Goal: Check status: Check status

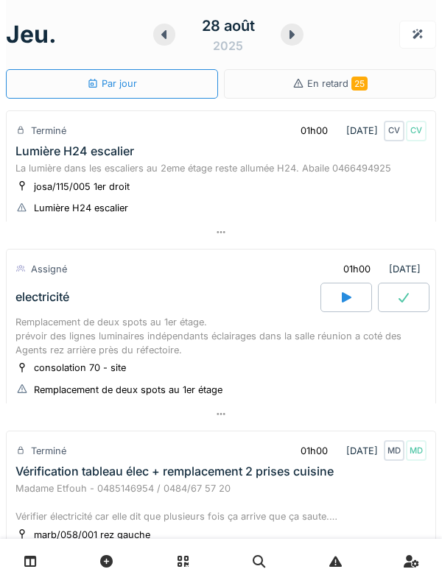
click at [295, 42] on div at bounding box center [292, 35] width 23 height 22
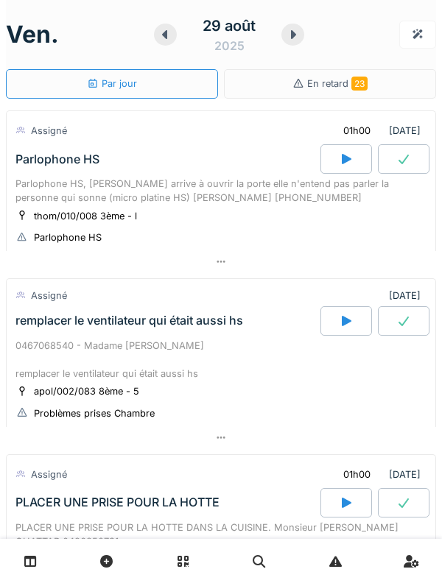
click at [291, 43] on div at bounding box center [292, 35] width 23 height 22
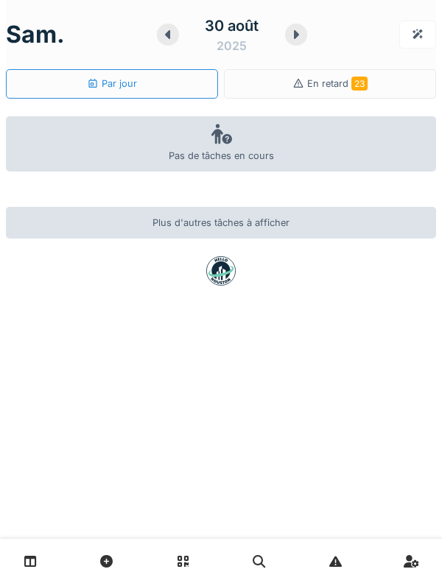
click at [295, 35] on icon at bounding box center [296, 34] width 5 height 9
click at [294, 35] on icon at bounding box center [296, 34] width 5 height 9
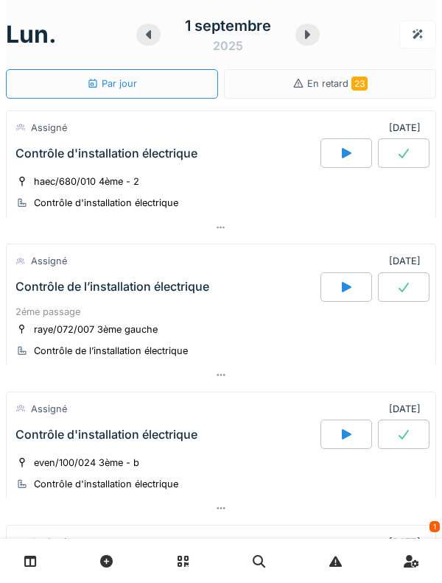
click at [301, 43] on div at bounding box center [307, 35] width 24 height 22
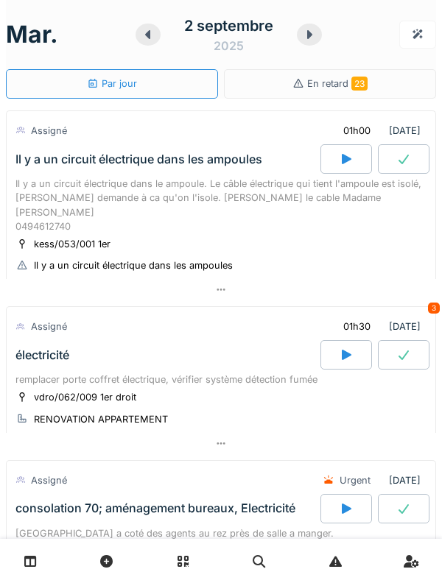
click at [311, 42] on div at bounding box center [309, 35] width 25 height 22
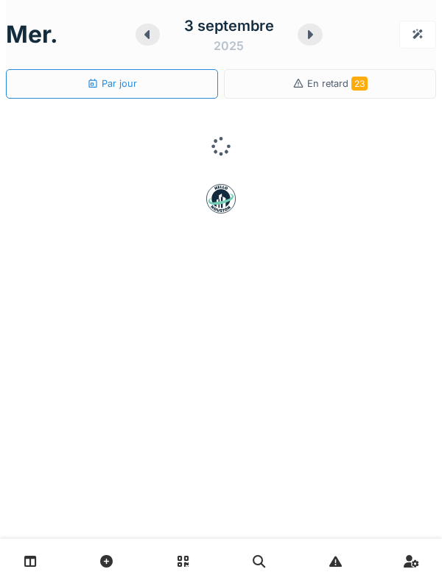
click at [303, 40] on icon at bounding box center [310, 35] width 15 height 12
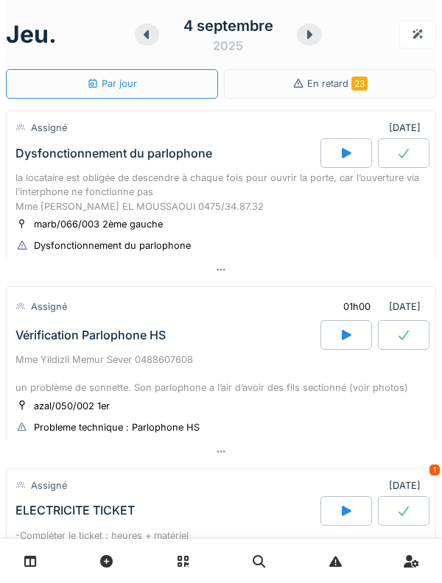
click at [302, 41] on div at bounding box center [309, 35] width 25 height 22
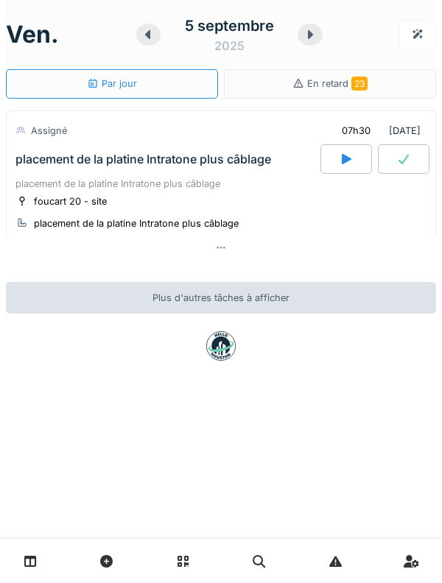
click at [37, 180] on div "placement de la platine Intratone plus câblage" at bounding box center [220, 184] width 411 height 14
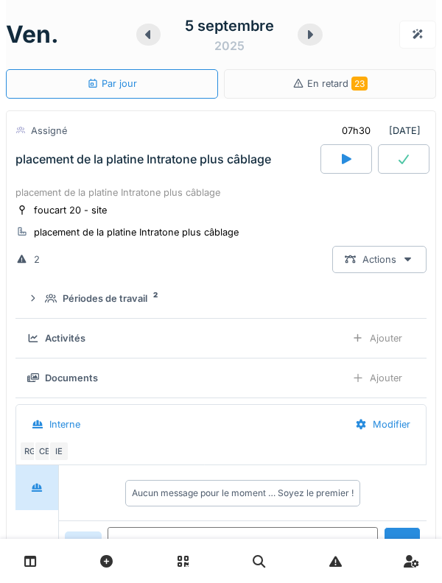
scroll to position [52, 0]
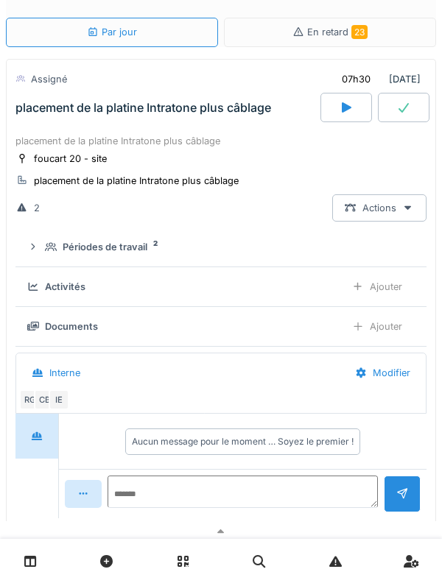
click at [24, 115] on div "placement de la platine Intratone plus câblage" at bounding box center [167, 107] width 308 height 29
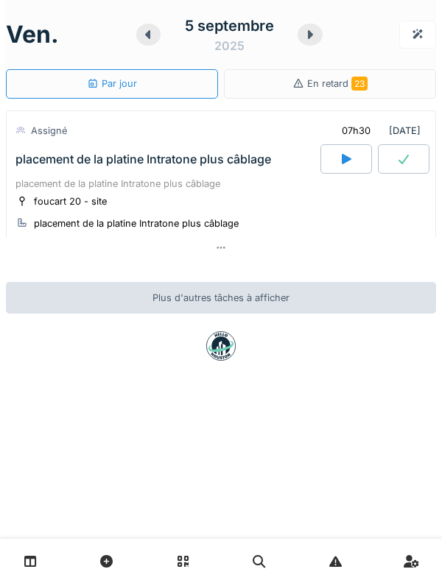
scroll to position [0, 0]
click at [306, 32] on icon at bounding box center [310, 35] width 15 height 12
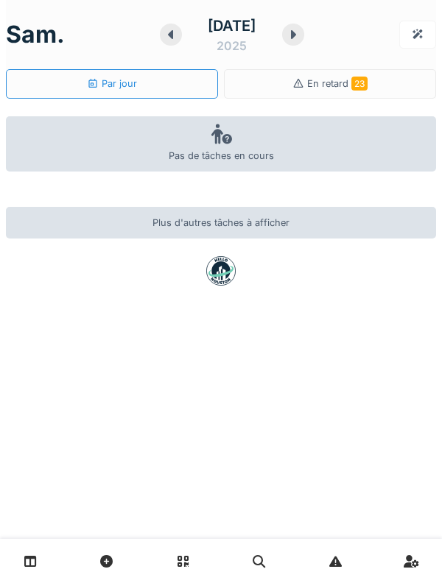
click at [303, 42] on div at bounding box center [293, 35] width 22 height 22
click at [300, 35] on icon at bounding box center [293, 35] width 15 height 12
click at [297, 32] on icon at bounding box center [289, 35] width 15 height 12
click at [301, 45] on div at bounding box center [290, 35] width 22 height 22
click at [35, 572] on link at bounding box center [31, 561] width 38 height 35
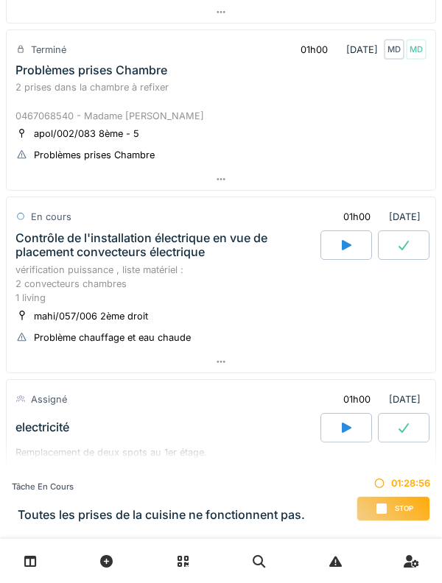
scroll to position [568, 0]
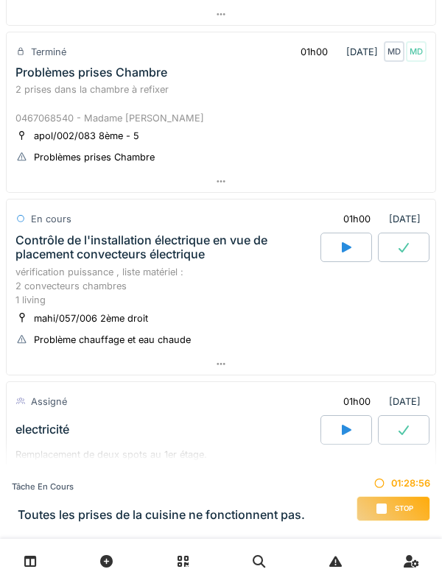
click at [46, 288] on div "vérification puissance , liste matériel : 2 convecteurs chambres 1 living" at bounding box center [220, 286] width 411 height 43
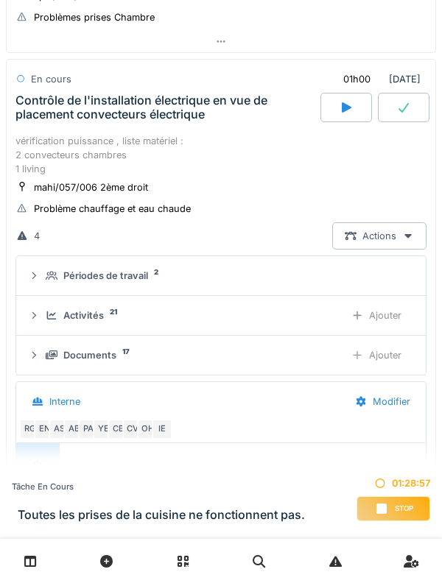
scroll to position [242, 0]
click at [47, 119] on div "Contrôle de l'installation électrique en vue de placement convecteurs électrique" at bounding box center [166, 108] width 302 height 28
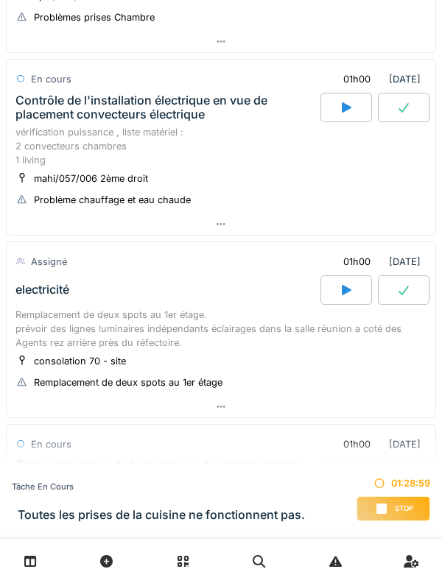
click at [44, 162] on div "vérification puissance , liste matériel : 2 convecteurs chambres 1 living" at bounding box center [220, 146] width 411 height 43
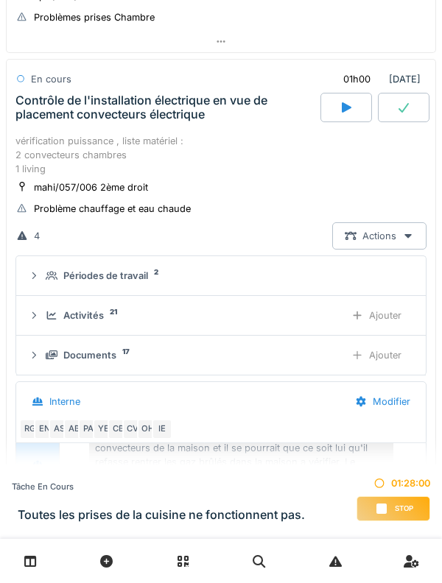
click at [44, 278] on div "Périodes de travail 2" at bounding box center [221, 276] width 386 height 14
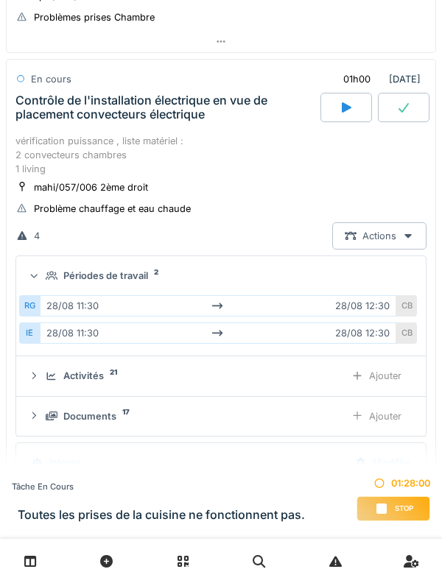
click at [40, 281] on div at bounding box center [34, 276] width 14 height 12
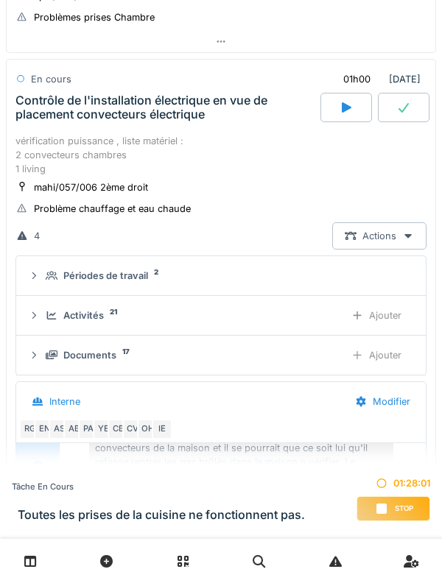
click at [38, 314] on icon at bounding box center [34, 316] width 12 height 10
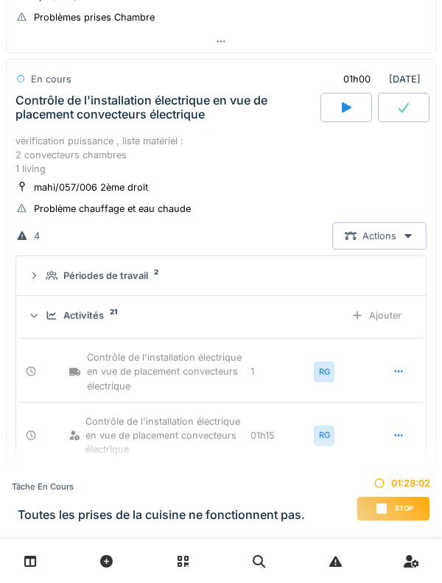
click at [44, 311] on div "Activités 21 Ajouter" at bounding box center [221, 315] width 386 height 27
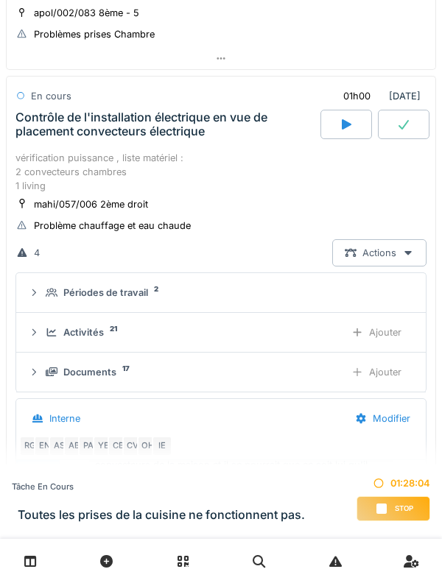
scroll to position [689, 0]
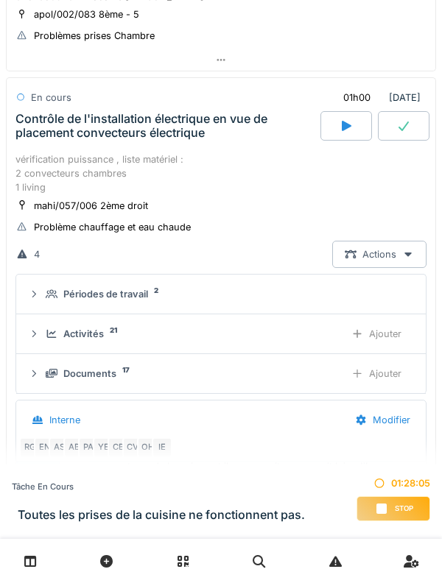
click at [42, 161] on div "vérification puissance , liste matériel : 2 convecteurs chambres 1 living" at bounding box center [220, 173] width 411 height 43
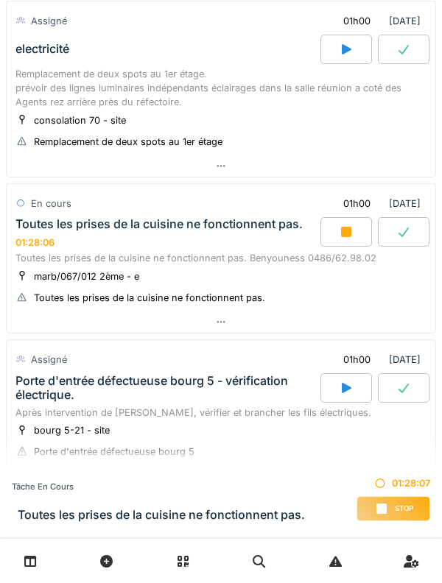
scroll to position [1035, 0]
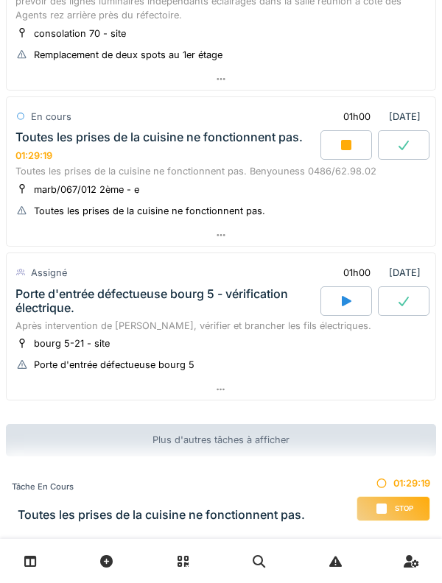
click at [416, 106] on div "01h00 [DATE]" at bounding box center [379, 116] width 96 height 27
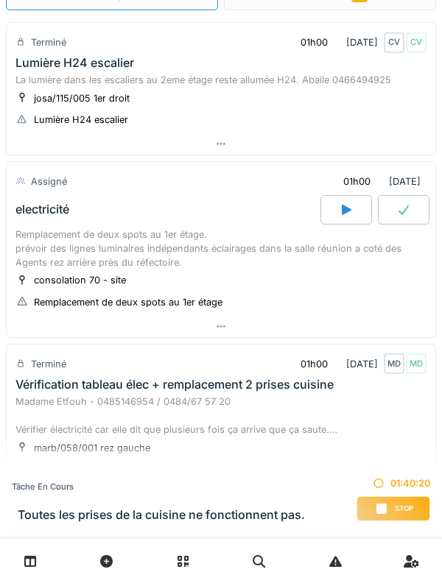
scroll to position [0, 0]
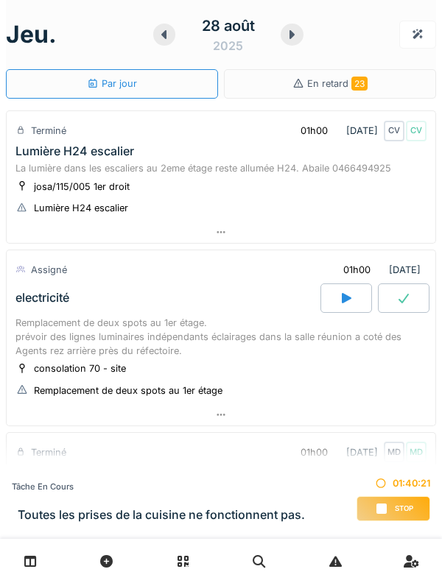
click at [291, 37] on icon at bounding box center [291, 34] width 5 height 9
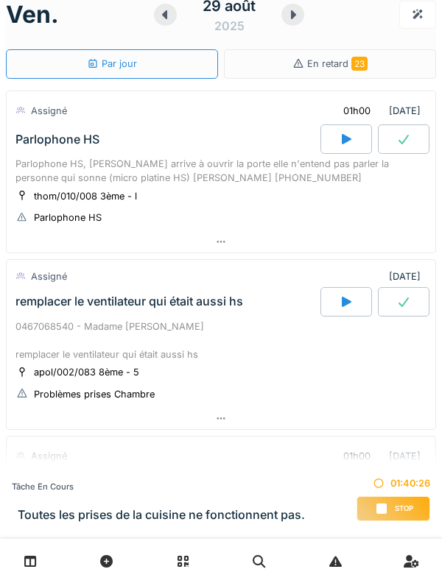
scroll to position [23, 0]
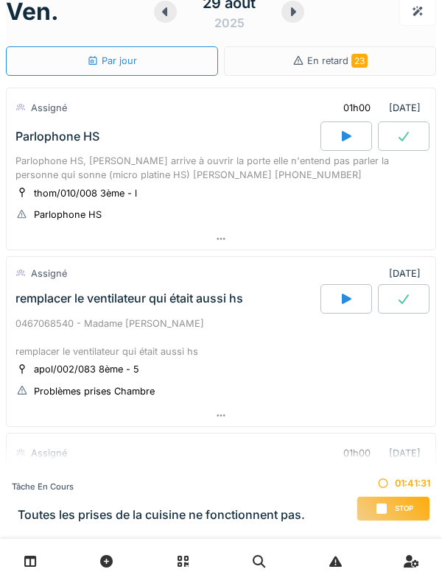
click at [222, 178] on div "Parlophone HS, [PERSON_NAME] arrive à ouvrir la porte elle n'entend pas parler …" at bounding box center [220, 168] width 411 height 28
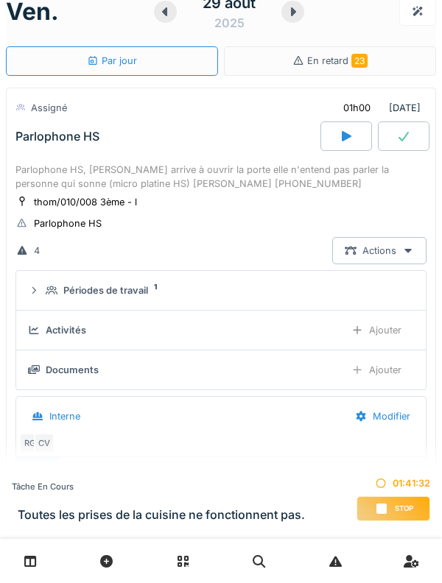
scroll to position [52, 0]
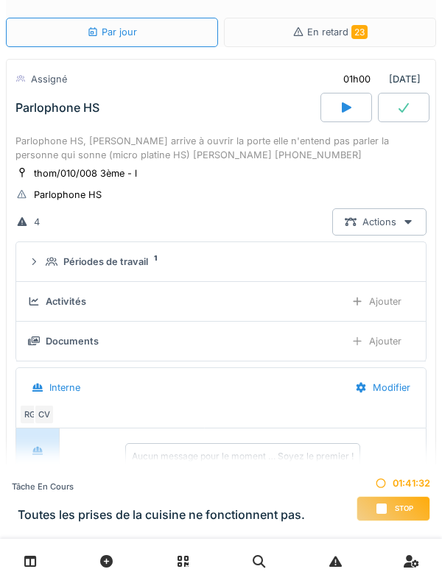
click at [37, 301] on icon at bounding box center [34, 302] width 12 height 10
click at [48, 272] on summary "Périodes de travail 1" at bounding box center [221, 261] width 398 height 27
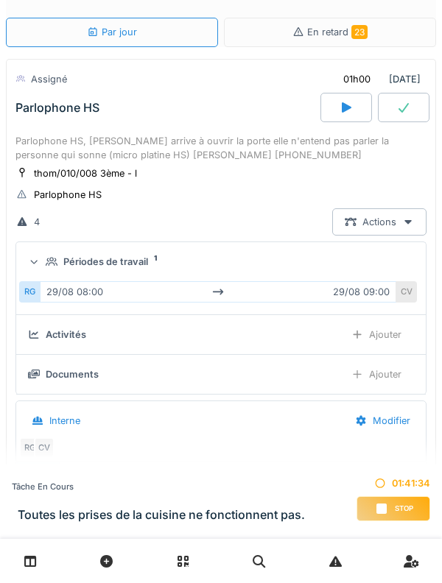
click at [41, 272] on summary "Périodes de travail 1" at bounding box center [221, 261] width 398 height 27
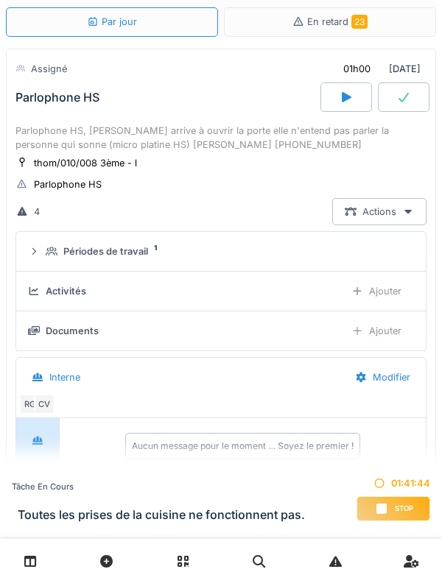
scroll to position [47, 0]
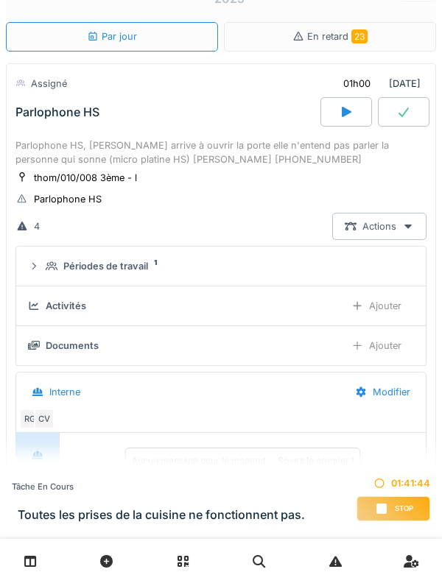
click at [43, 277] on summary "Périodes de travail 1" at bounding box center [221, 266] width 398 height 27
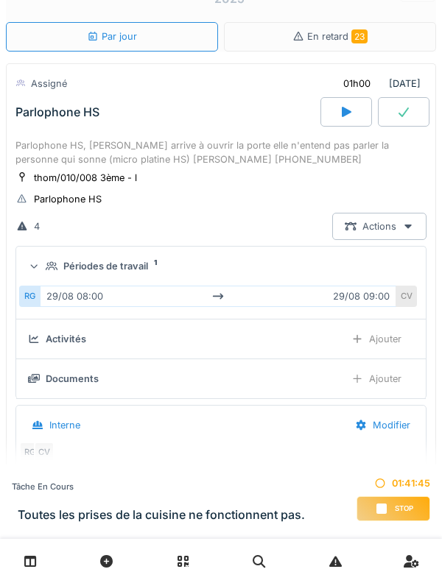
click at [34, 267] on icon at bounding box center [34, 267] width 10 height 12
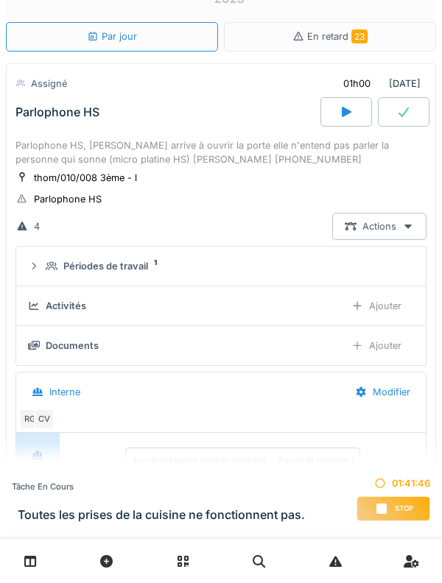
click at [24, 268] on summary "Périodes de travail 1" at bounding box center [221, 266] width 398 height 27
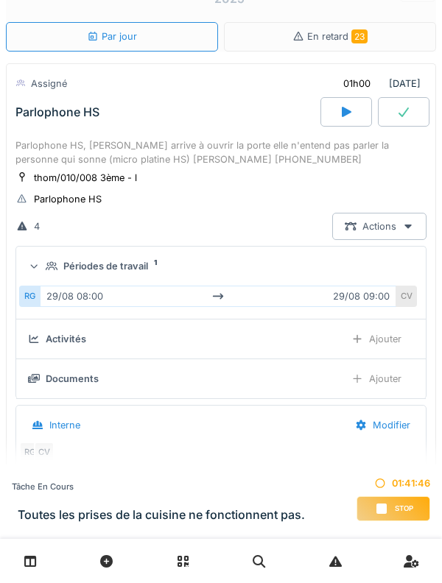
click at [40, 269] on div at bounding box center [34, 267] width 14 height 12
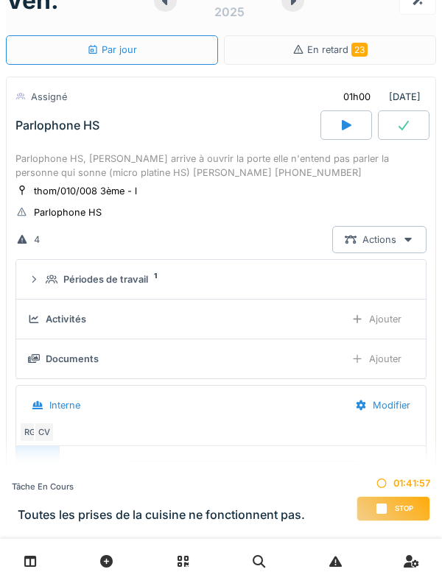
scroll to position [35, 0]
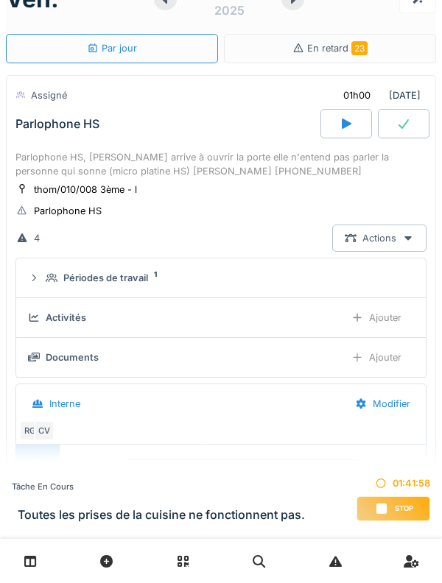
click at [162, 166] on div "Parlophone HS, [PERSON_NAME] arrive à ouvrir la porte elle n'entend pas parler …" at bounding box center [220, 164] width 411 height 28
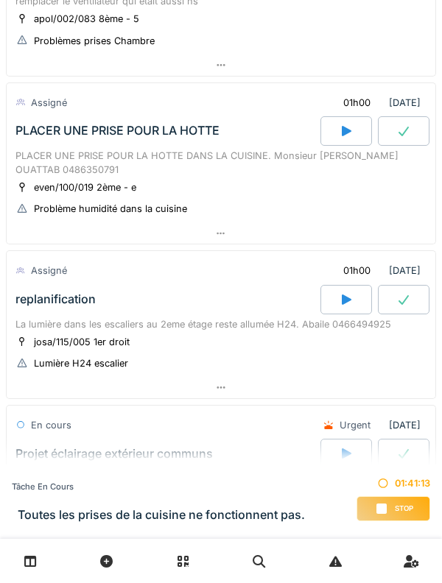
scroll to position [336, 0]
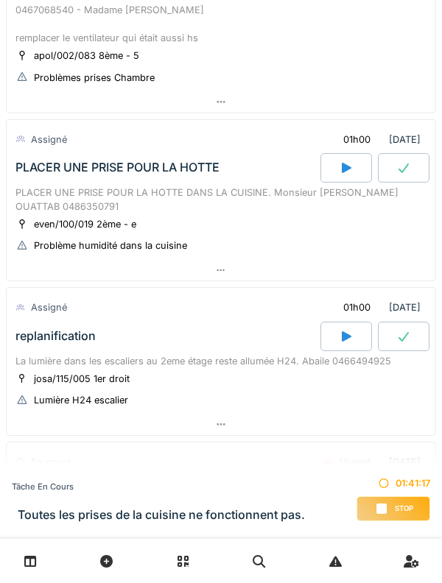
click at [164, 163] on div "PLACER UNE PRISE POUR LA HOTTE" at bounding box center [117, 168] width 204 height 14
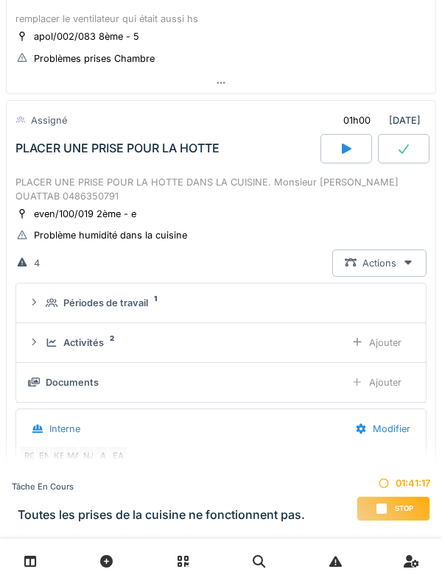
scroll to position [396, 0]
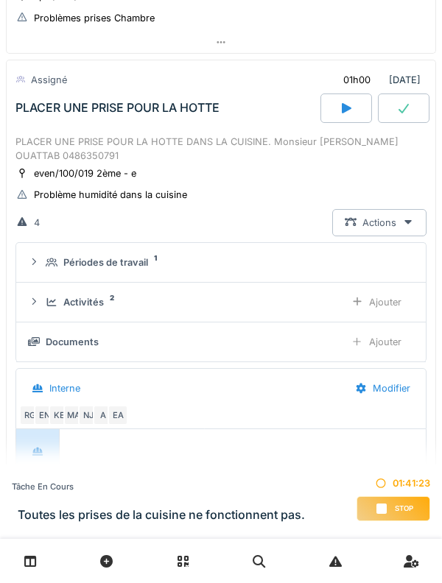
click at [46, 300] on icon at bounding box center [52, 302] width 12 height 10
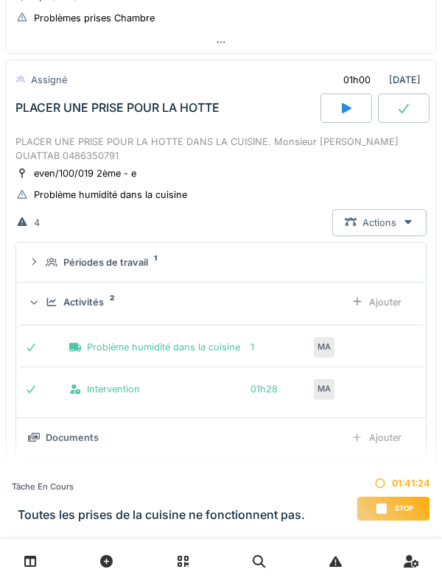
click at [57, 306] on icon at bounding box center [52, 302] width 12 height 10
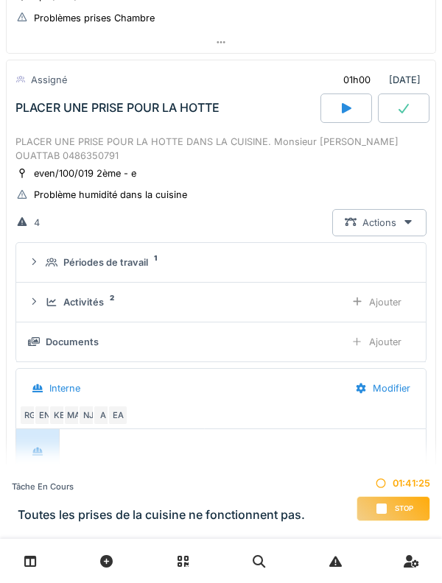
click at [45, 261] on div "Périodes de travail 1" at bounding box center [221, 262] width 386 height 14
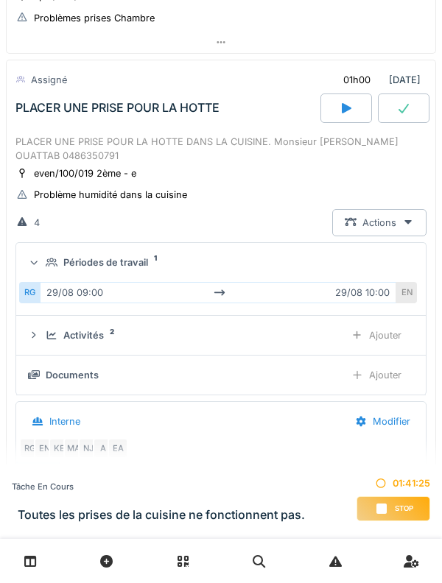
click at [46, 262] on icon at bounding box center [52, 263] width 12 height 10
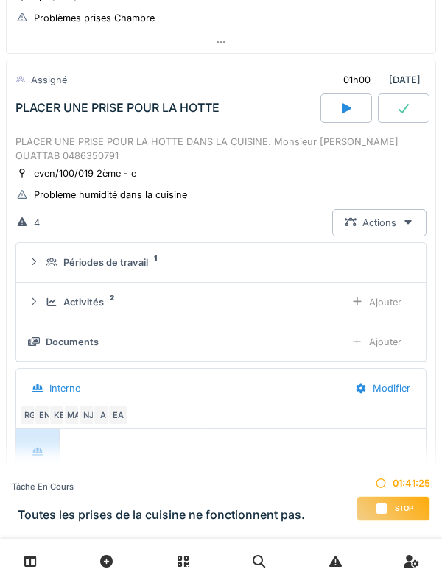
click at [40, 270] on summary "Périodes de travail 1" at bounding box center [221, 262] width 398 height 27
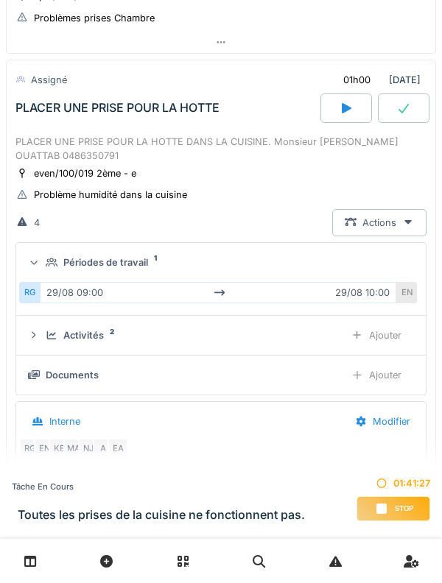
click at [40, 270] on summary "Périodes de travail 1" at bounding box center [221, 262] width 398 height 27
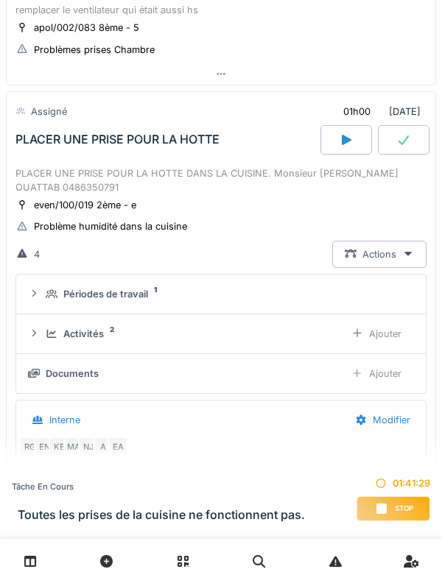
scroll to position [347, 0]
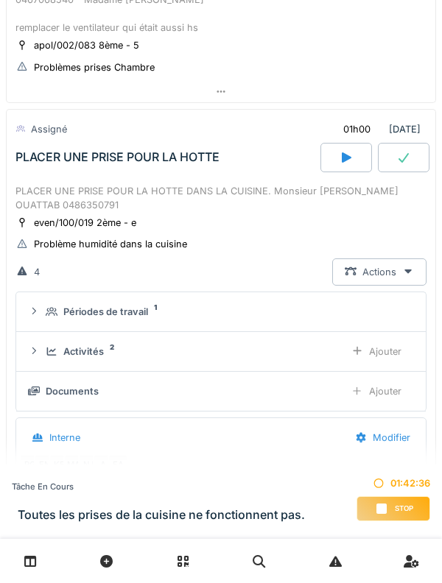
click at [184, 154] on div "PLACER UNE PRISE POUR LA HOTTE" at bounding box center [117, 157] width 204 height 14
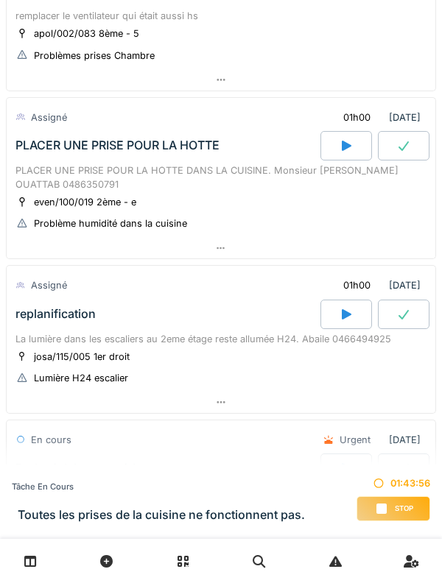
scroll to position [360, 0]
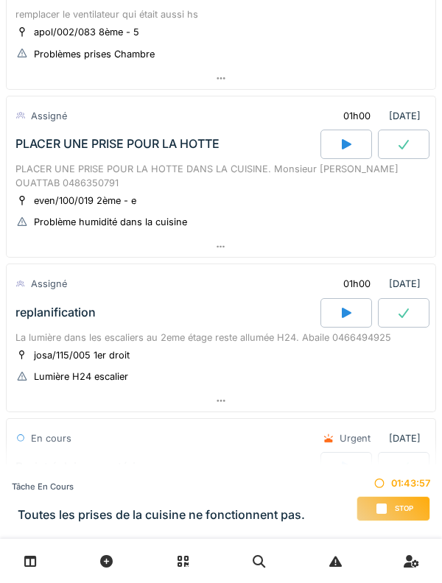
click at [37, 121] on div "Assigné" at bounding box center [49, 116] width 36 height 14
click at [38, 147] on div "PLACER UNE PRISE POUR LA HOTTE" at bounding box center [117, 144] width 204 height 14
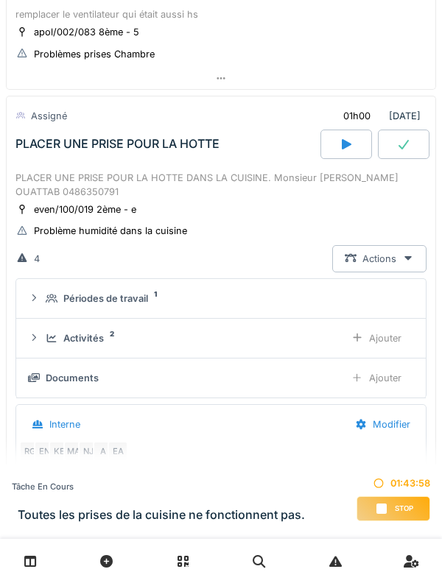
scroll to position [396, 0]
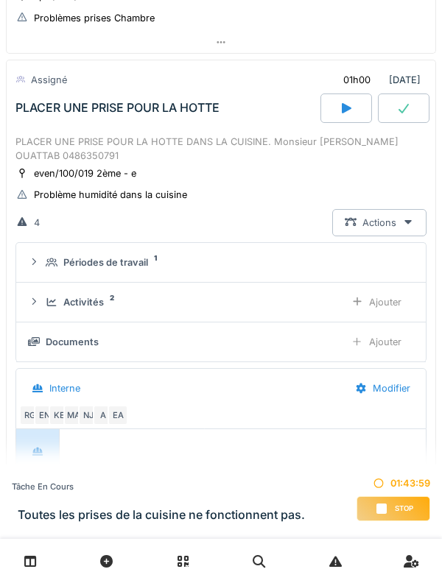
click at [35, 114] on div "PLACER UNE PRISE POUR LA HOTTE" at bounding box center [117, 108] width 204 height 14
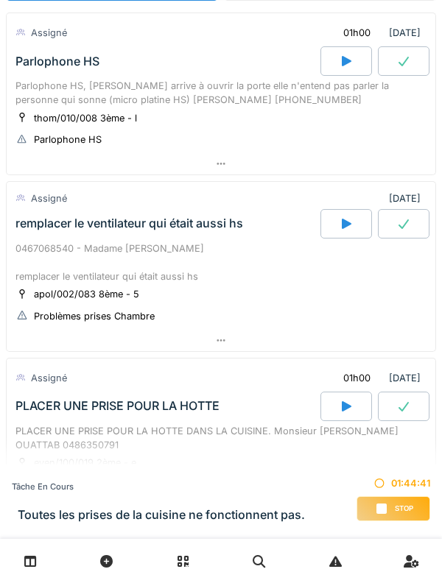
scroll to position [96, 0]
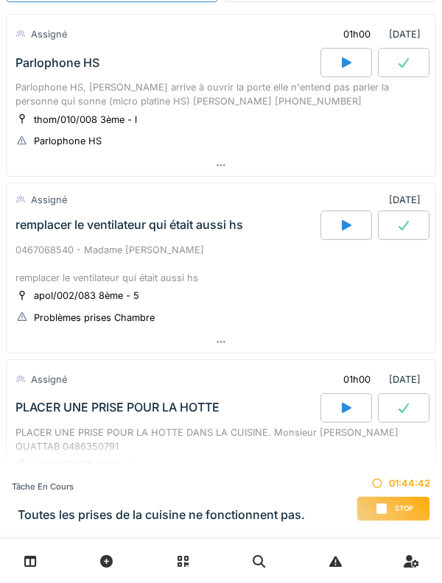
click at [38, 223] on div "remplacer le ventilateur qui était aussi hs" at bounding box center [129, 225] width 228 height 14
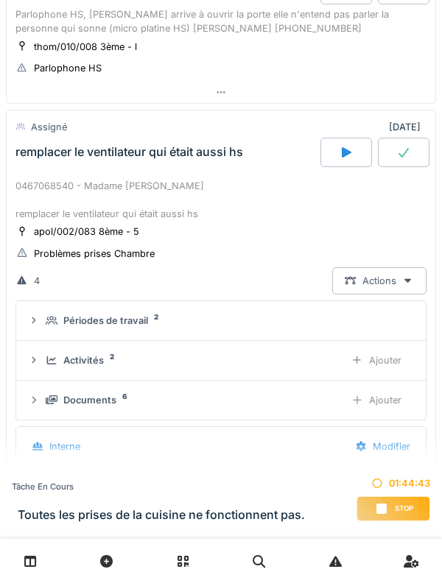
scroll to position [220, 0]
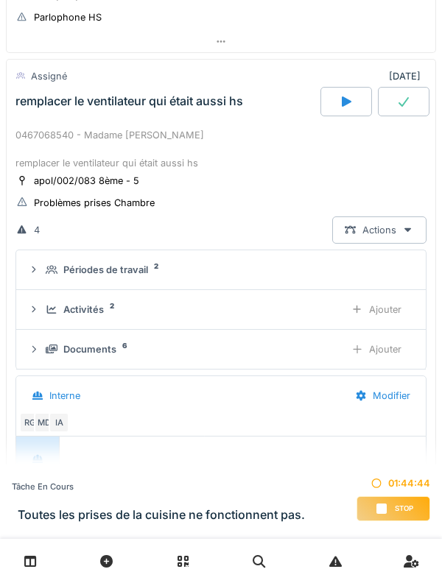
click at [46, 275] on div "Périodes de travail 2" at bounding box center [227, 270] width 362 height 14
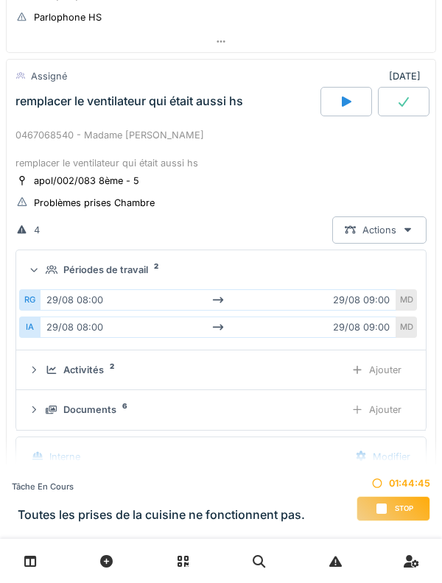
click at [43, 272] on div "Périodes de travail 2" at bounding box center [221, 270] width 386 height 14
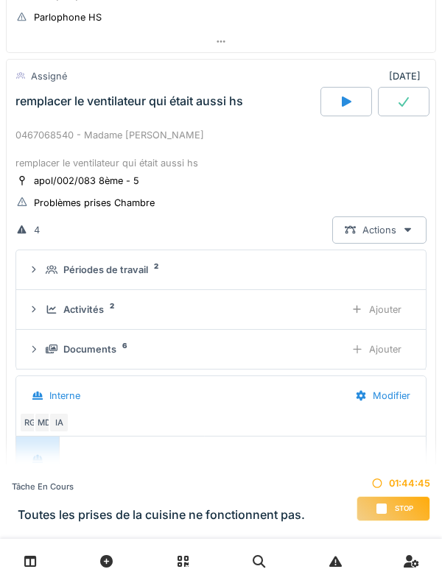
click at [44, 270] on div "Périodes de travail 2" at bounding box center [221, 270] width 386 height 14
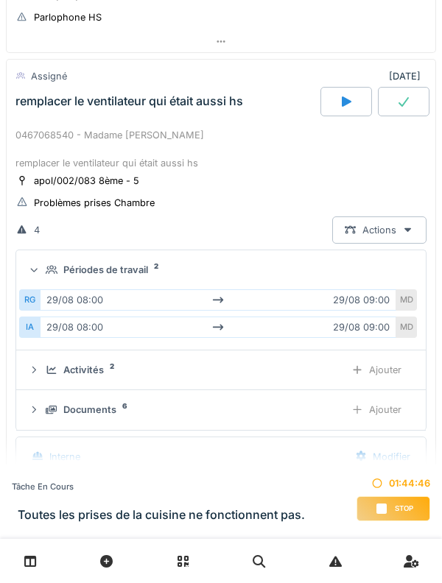
click at [46, 279] on summary "Périodes de travail 2" at bounding box center [221, 269] width 398 height 27
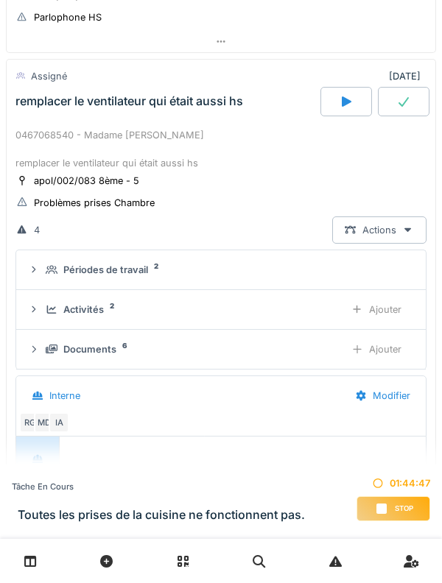
click at [46, 309] on icon at bounding box center [52, 310] width 12 height 10
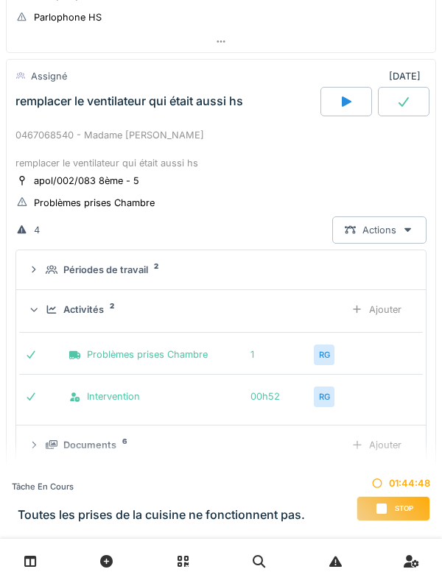
click at [44, 312] on div "Activités 2 Ajouter" at bounding box center [221, 309] width 386 height 27
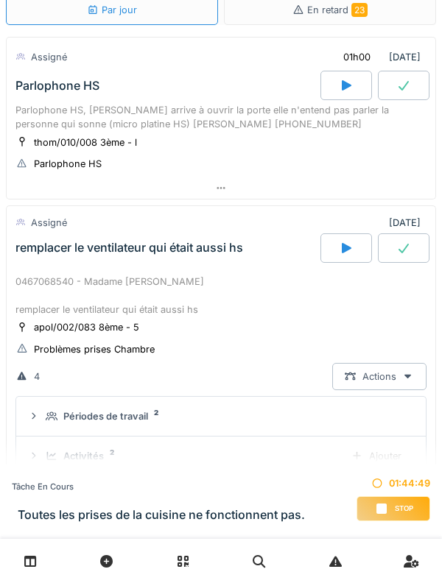
scroll to position [60, 0]
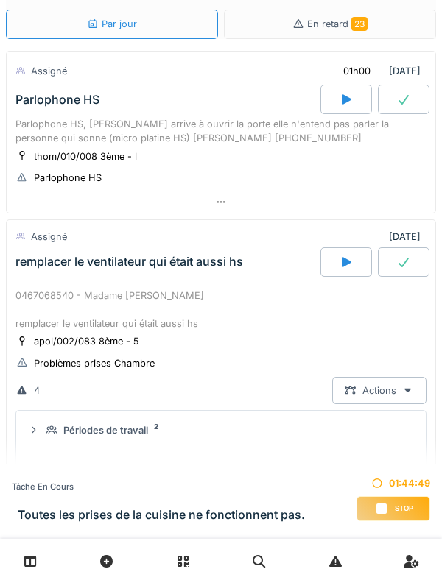
click at [41, 275] on div "remplacer le ventilateur qui était aussi hs" at bounding box center [167, 261] width 308 height 29
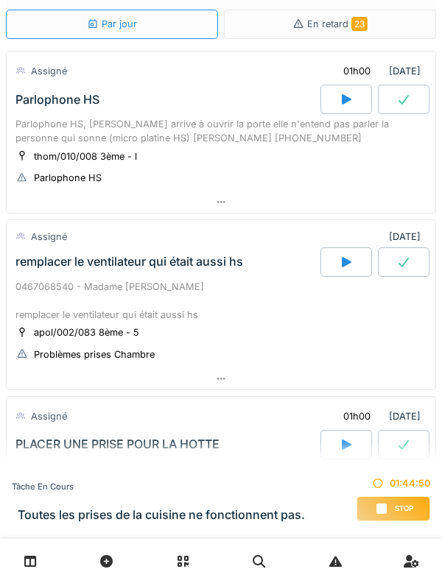
click at [34, 111] on div "Parlophone HS" at bounding box center [167, 99] width 308 height 29
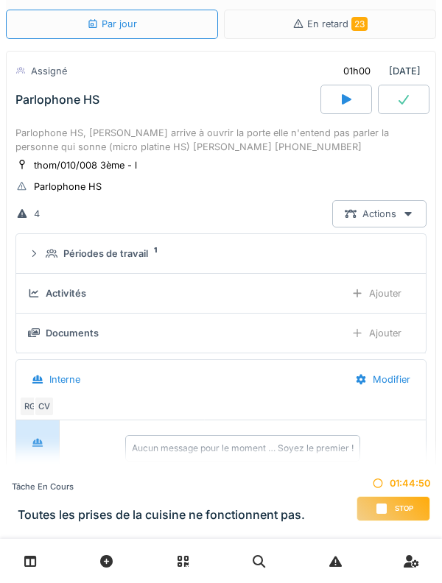
scroll to position [52, 0]
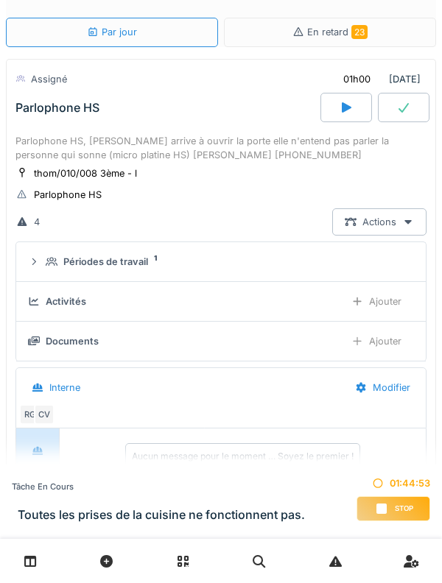
click at [42, 113] on div "Parlophone HS" at bounding box center [57, 108] width 84 height 14
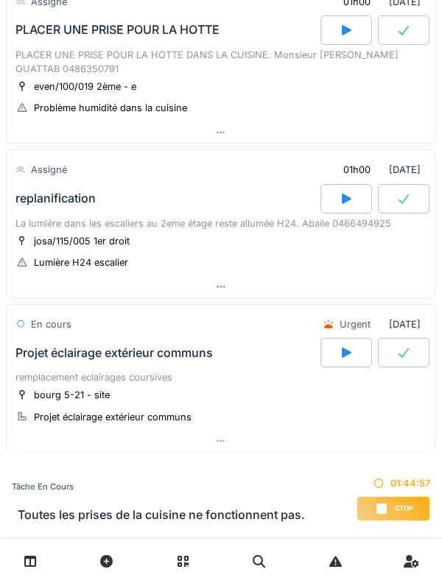
scroll to position [505, 0]
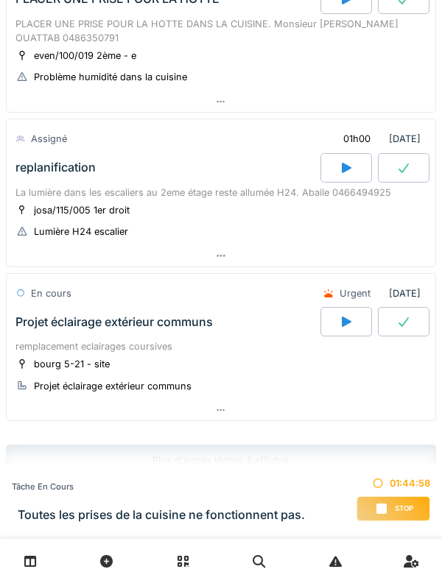
click at [35, 194] on div "La lumière dans les escaliers au 2eme étage reste allumée H24. Abaile 0466494925" at bounding box center [220, 193] width 411 height 14
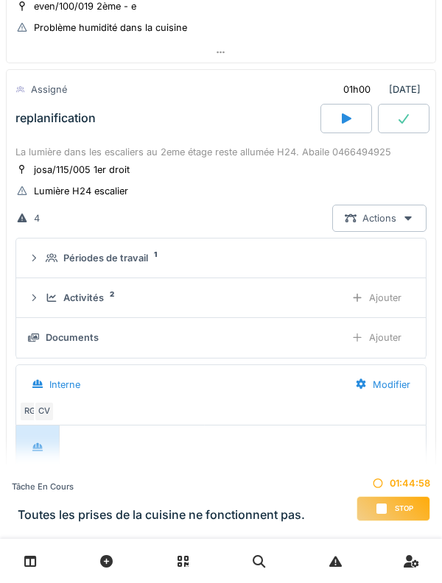
scroll to position [565, 0]
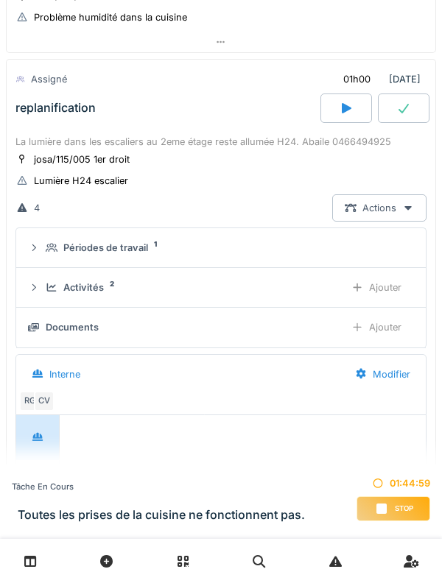
click at [46, 253] on icon at bounding box center [52, 248] width 12 height 10
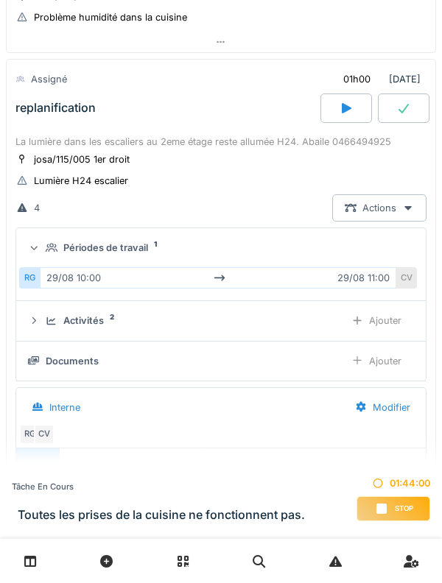
click at [48, 253] on icon at bounding box center [52, 248] width 12 height 10
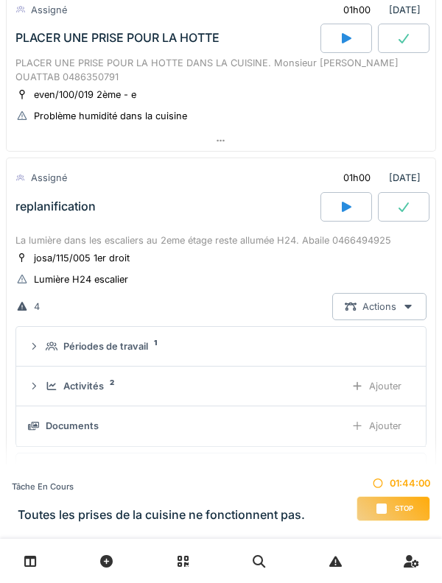
scroll to position [468, 0]
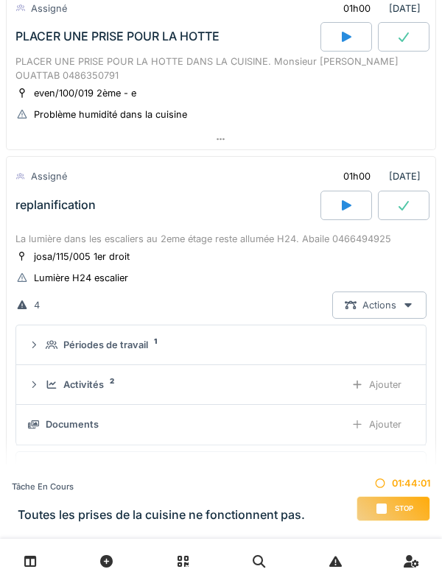
click at [45, 233] on div "La lumière dans les escaliers au 2eme étage reste allumée H24. Abaile 0466494925" at bounding box center [220, 239] width 411 height 14
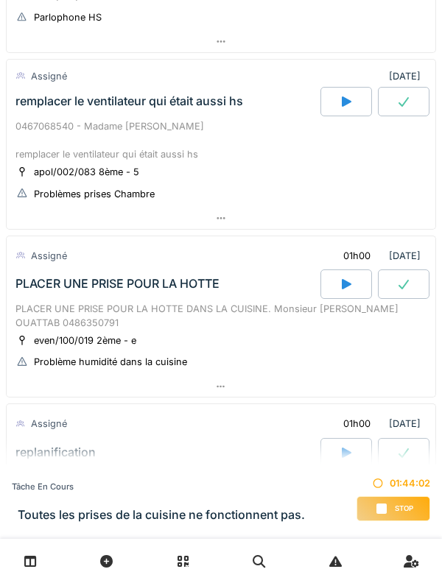
click at [44, 280] on div "PLACER UNE PRISE POUR LA HOTTE" at bounding box center [117, 284] width 204 height 14
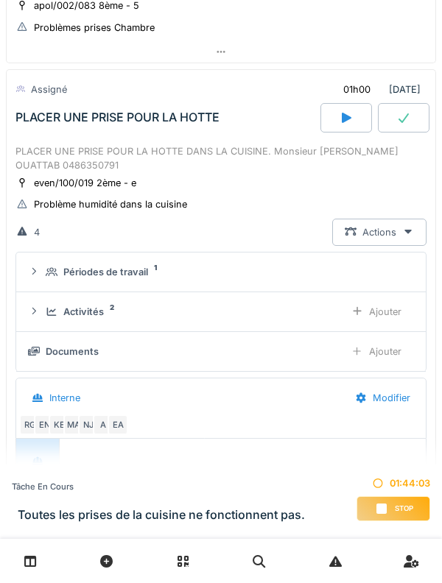
scroll to position [396, 0]
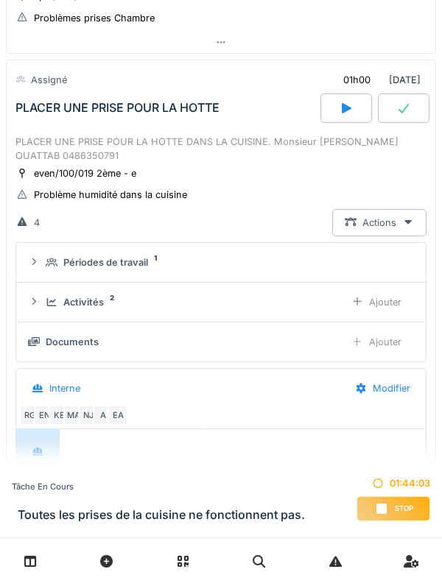
click at [38, 274] on summary "Périodes de travail 1" at bounding box center [221, 262] width 398 height 27
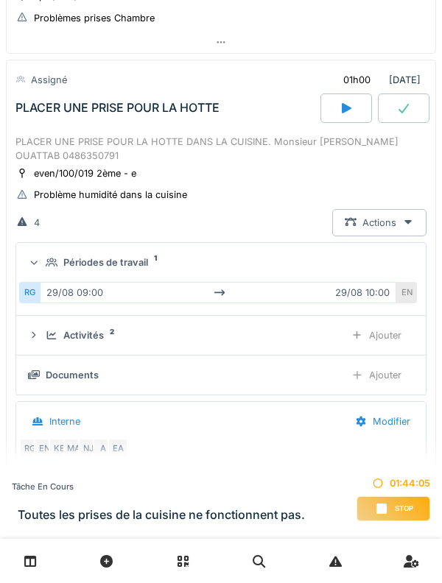
click at [43, 269] on summary "Périodes de travail 1" at bounding box center [221, 262] width 398 height 27
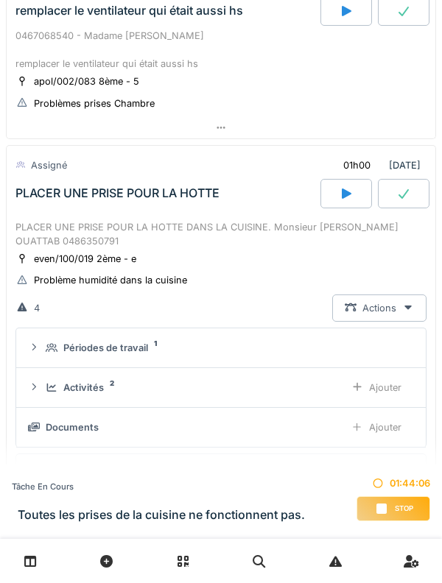
click at [36, 203] on div "PLACER UNE PRISE POUR LA HOTTE" at bounding box center [167, 193] width 308 height 29
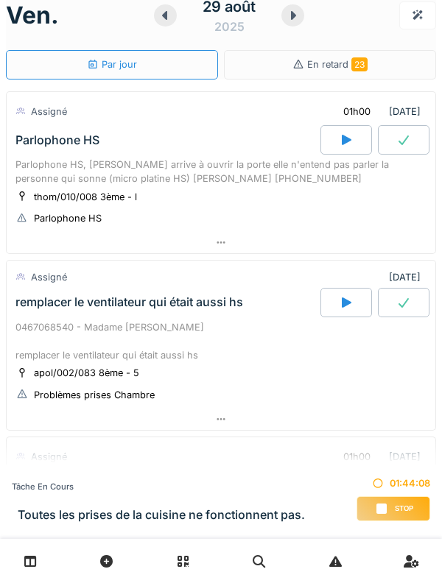
scroll to position [18, 0]
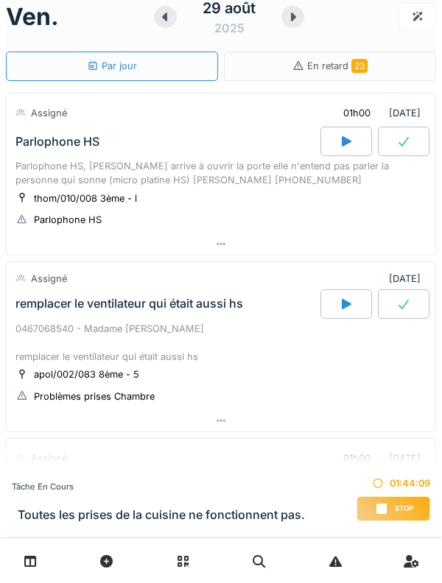
click at [43, 310] on div "remplacer le ventilateur qui était aussi hs" at bounding box center [129, 304] width 228 height 14
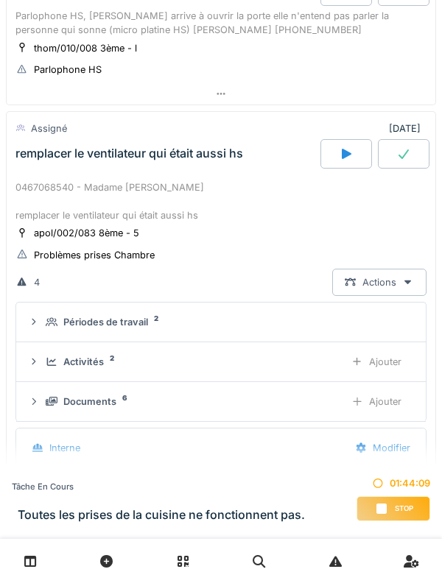
scroll to position [220, 0]
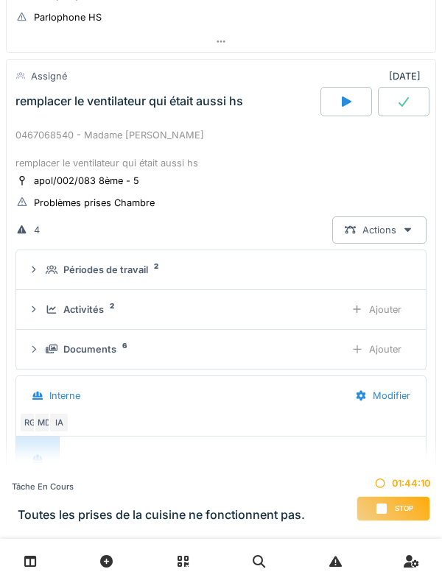
click at [44, 278] on summary "Périodes de travail 2" at bounding box center [221, 269] width 398 height 27
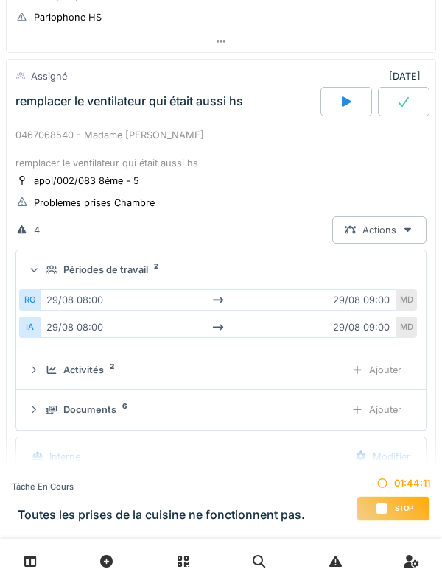
click at [45, 269] on div "Périodes de travail 2" at bounding box center [221, 270] width 386 height 14
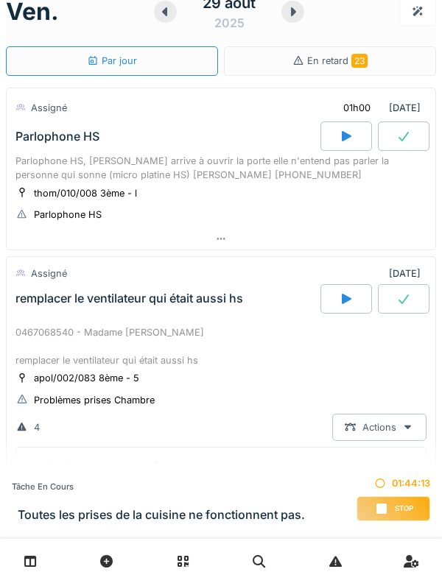
scroll to position [0, 0]
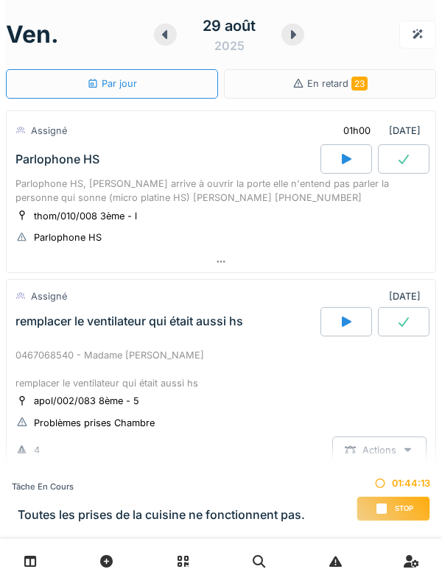
click at [43, 188] on div "Parlophone HS, [PERSON_NAME] arrive à ouvrir la porte elle n'entend pas parler …" at bounding box center [220, 191] width 411 height 28
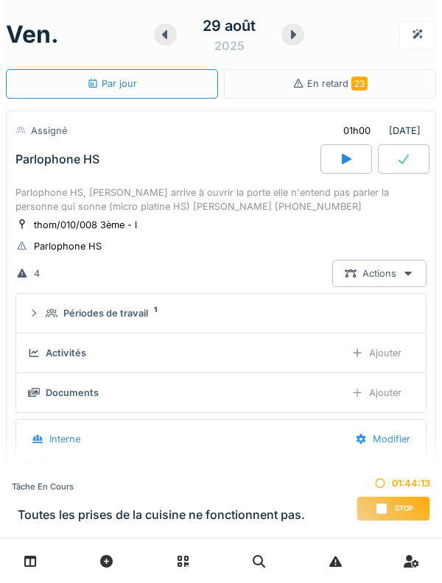
scroll to position [52, 0]
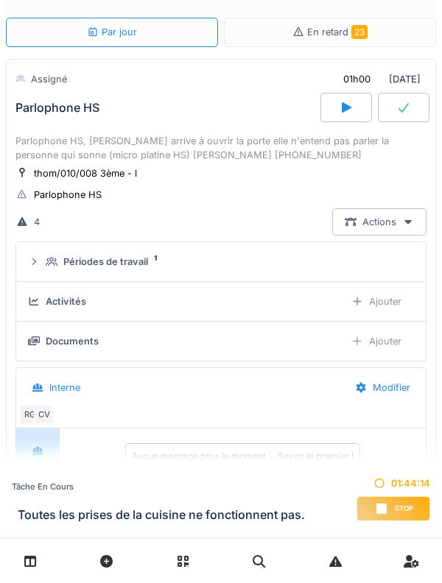
click at [36, 269] on summary "Périodes de travail 1" at bounding box center [221, 261] width 398 height 27
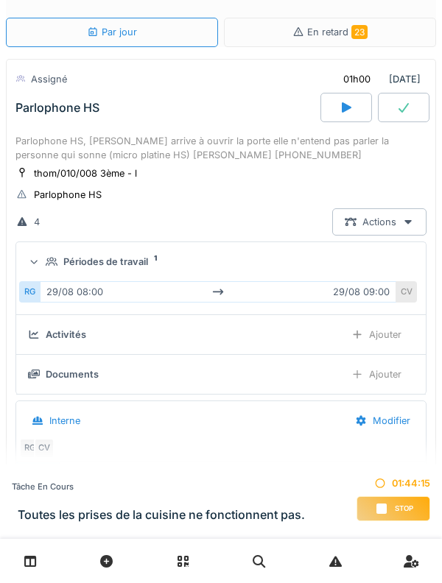
click at [44, 259] on div "Périodes de travail 1" at bounding box center [221, 262] width 386 height 14
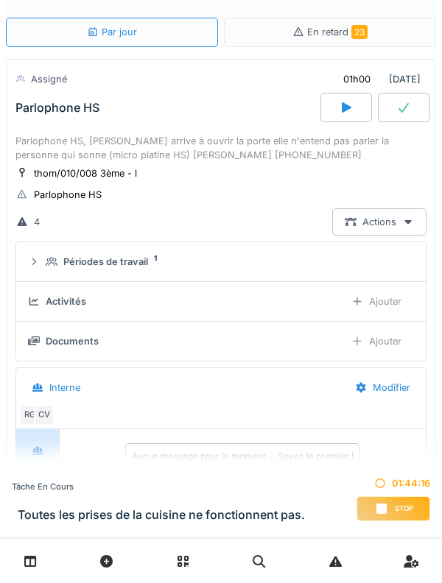
click at [43, 148] on div "Parlophone HS, [PERSON_NAME] arrive à ouvrir la porte elle n'entend pas parler …" at bounding box center [220, 148] width 411 height 28
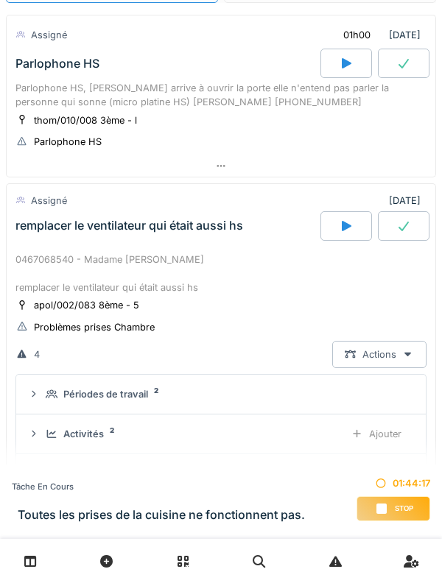
click at [46, 219] on div "remplacer le ventilateur qui était aussi hs" at bounding box center [129, 226] width 228 height 14
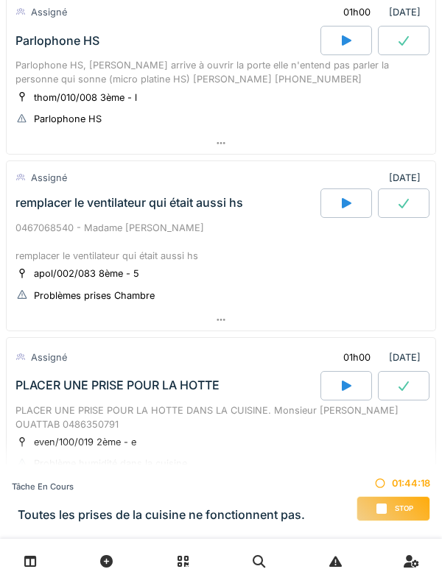
click at [40, 190] on div "remplacer le ventilateur qui était aussi hs" at bounding box center [167, 202] width 308 height 29
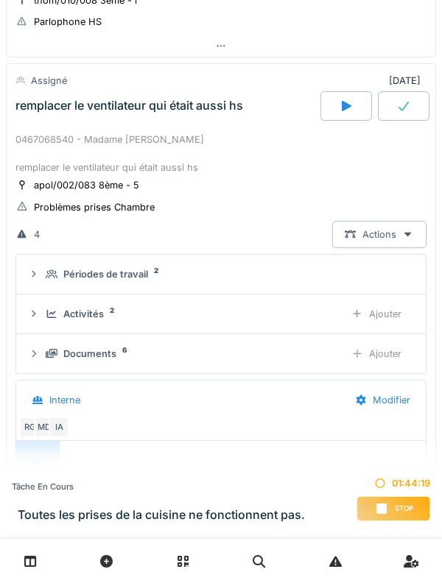
scroll to position [220, 0]
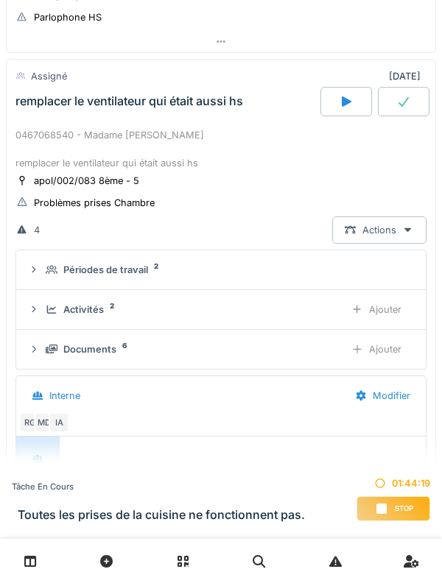
click at [36, 275] on div at bounding box center [34, 270] width 12 height 14
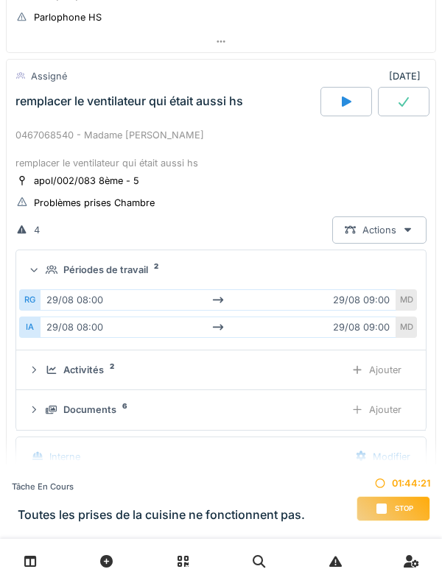
click at [42, 263] on div "Périodes de travail 2" at bounding box center [221, 270] width 386 height 14
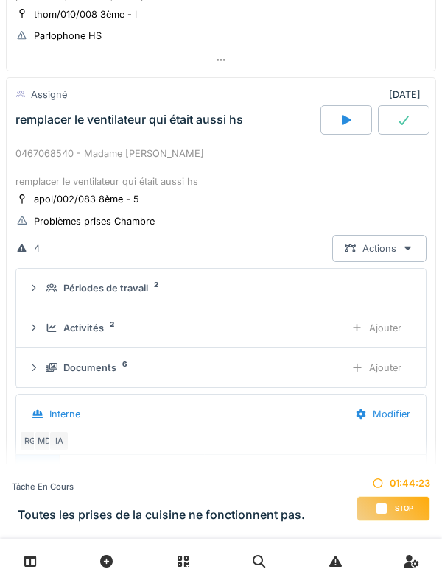
click at [46, 149] on div "0467068540 - Madame [PERSON_NAME] remplacer le ventilateur qui était aussi hs" at bounding box center [220, 168] width 411 height 43
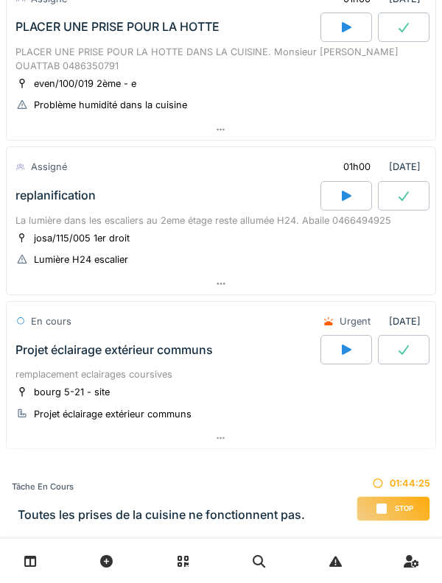
click at [29, 193] on div "replanification" at bounding box center [55, 195] width 80 height 14
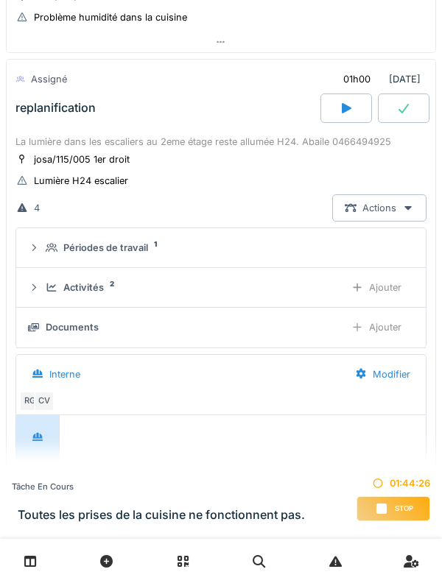
click at [43, 111] on div "replanification" at bounding box center [55, 108] width 80 height 14
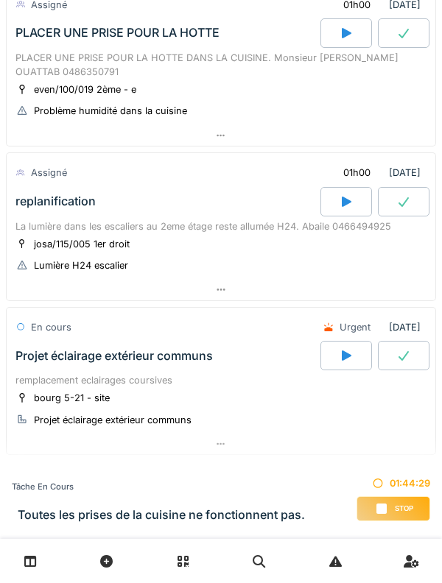
scroll to position [487, 0]
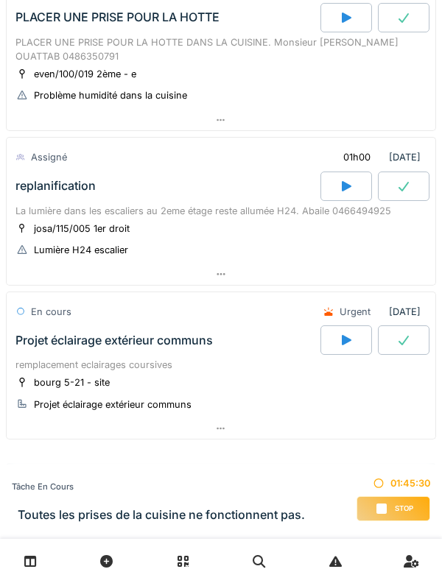
click at [40, 197] on div "replanification" at bounding box center [167, 186] width 308 height 29
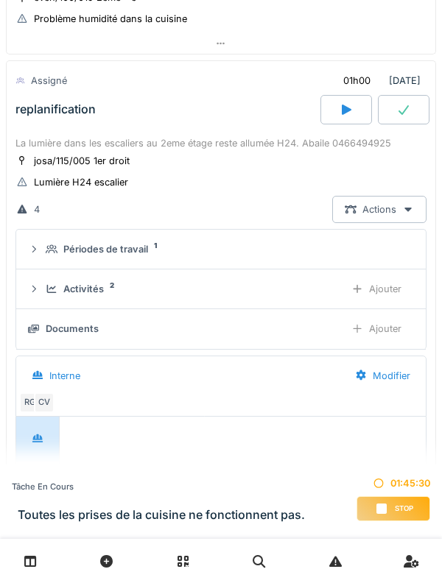
scroll to position [565, 0]
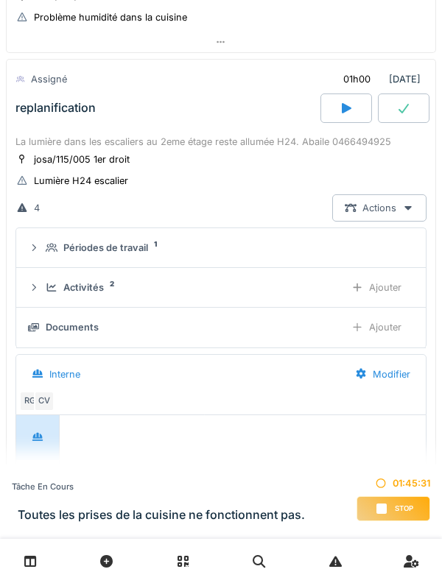
click at [41, 255] on div "Périodes de travail 1" at bounding box center [221, 248] width 386 height 14
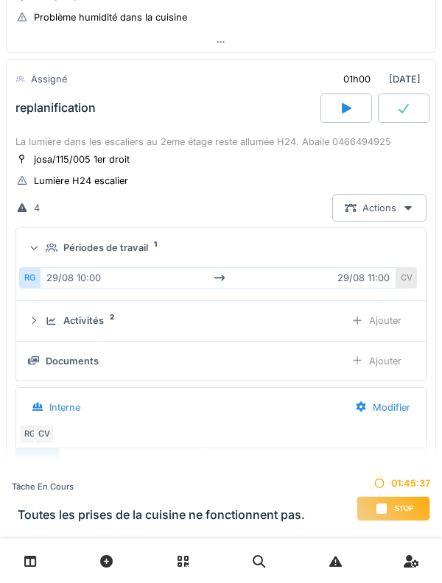
click at [44, 255] on div "Périodes de travail 1" at bounding box center [221, 248] width 386 height 14
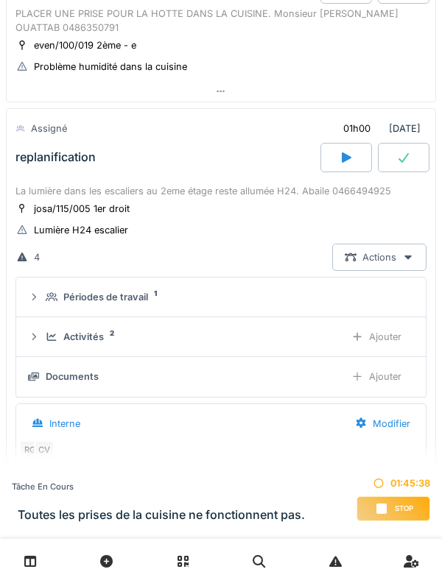
scroll to position [509, 0]
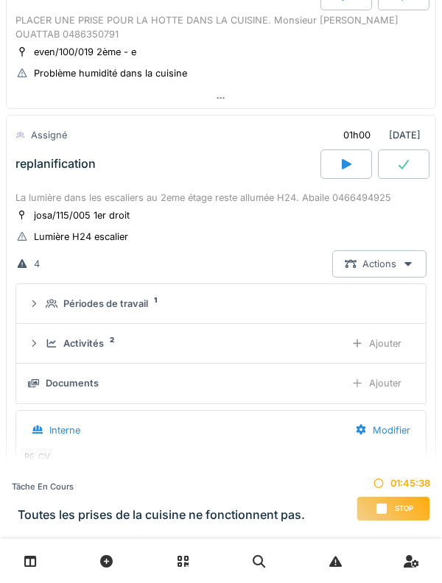
click at [40, 205] on div "La lumière dans les escaliers au 2eme étage reste allumée H24. Abaile 0466494925" at bounding box center [220, 198] width 411 height 14
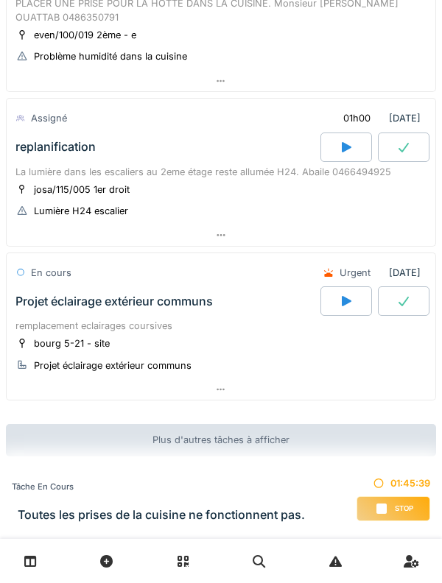
scroll to position [540, 0]
click at [46, 309] on div "Projet éclairage extérieur communs" at bounding box center [167, 300] width 308 height 29
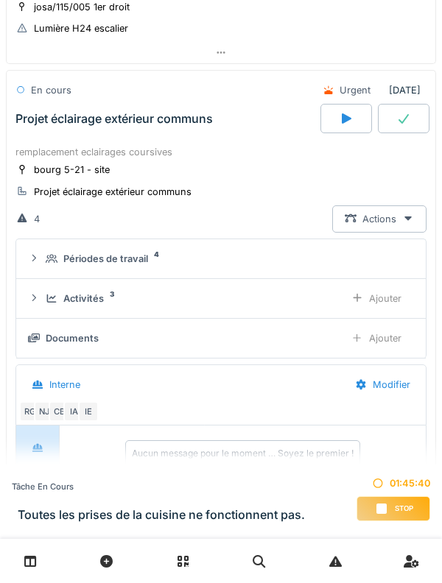
scroll to position [733, 0]
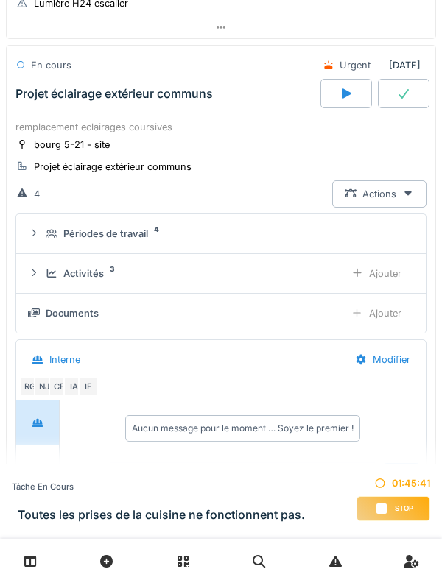
click at [29, 247] on summary "Périodes de travail 4" at bounding box center [221, 233] width 398 height 27
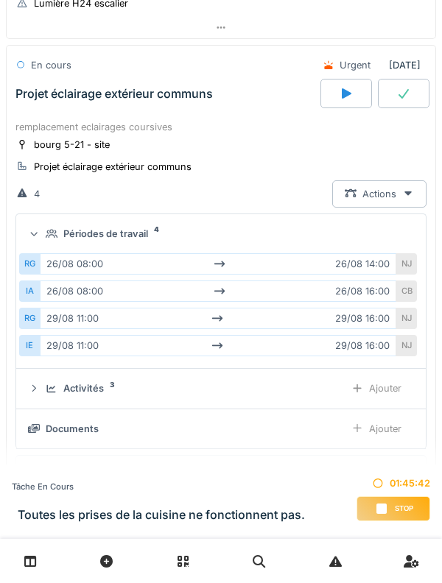
click at [42, 241] on div "Périodes de travail 4" at bounding box center [221, 234] width 386 height 14
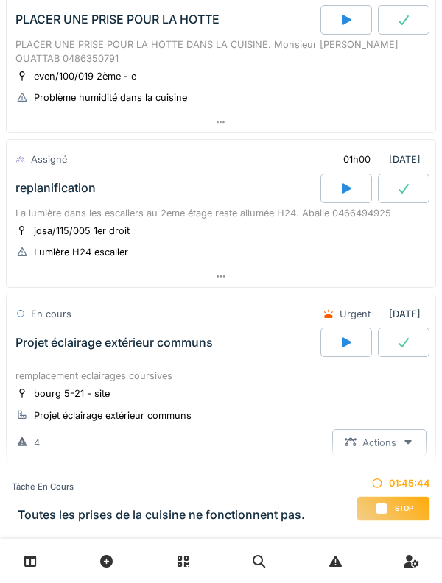
click at [58, 350] on div "Projet éclairage extérieur communs" at bounding box center [113, 343] width 197 height 14
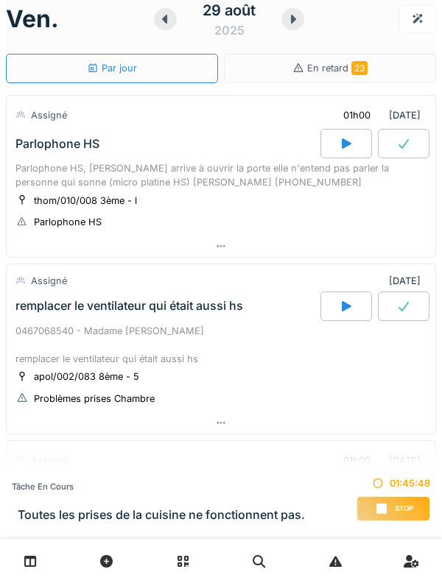
scroll to position [27, 0]
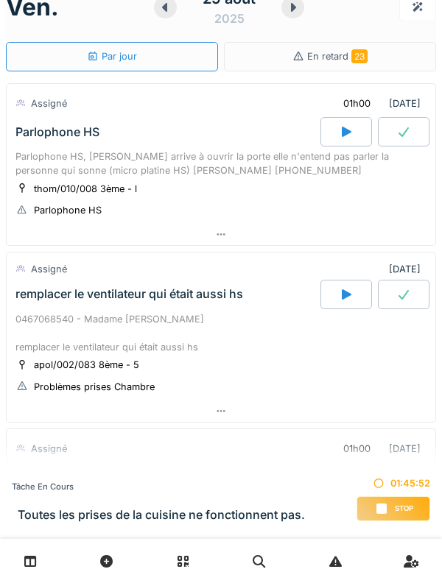
click at [170, 163] on div "Parlophone HS, [PERSON_NAME] arrive à ouvrir la porte elle n'entend pas parler …" at bounding box center [220, 163] width 411 height 28
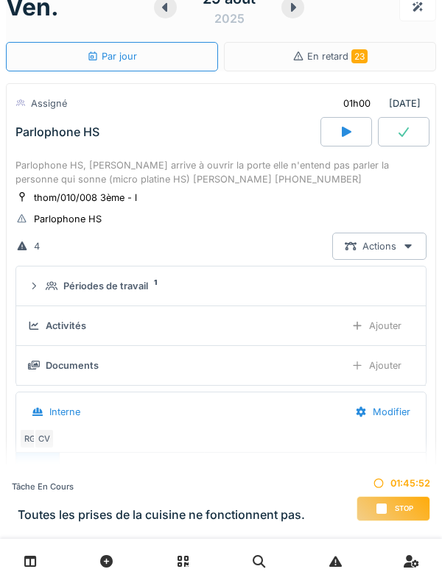
scroll to position [52, 0]
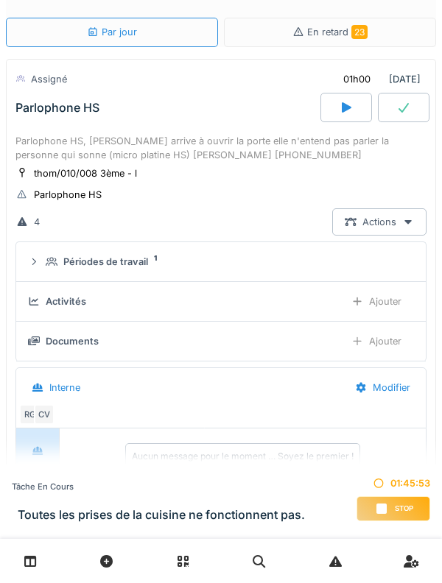
click at [113, 153] on div "Parlophone HS, [PERSON_NAME] arrive à ouvrir la porte elle n'entend pas parler …" at bounding box center [220, 148] width 411 height 28
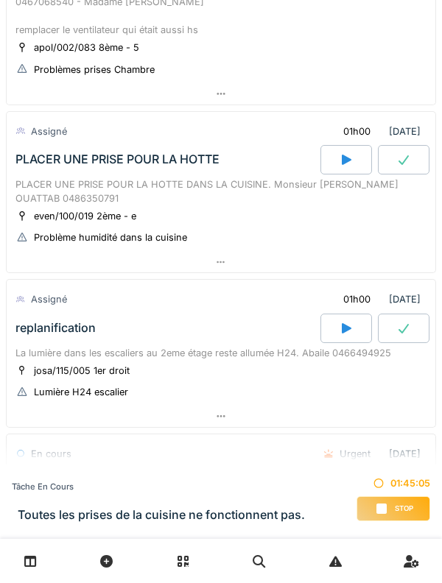
scroll to position [342, 0]
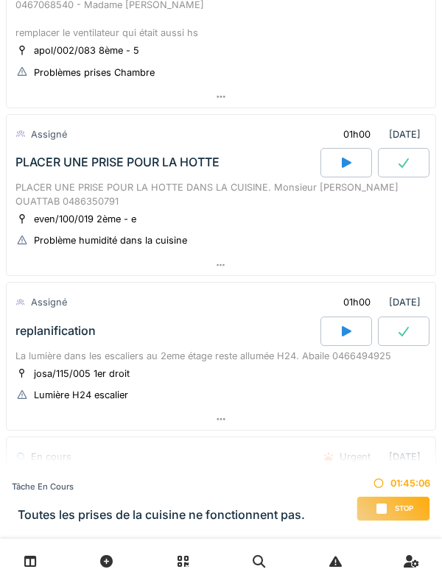
click at [34, 176] on div "PLACER UNE PRISE POUR LA HOTTE" at bounding box center [167, 162] width 308 height 29
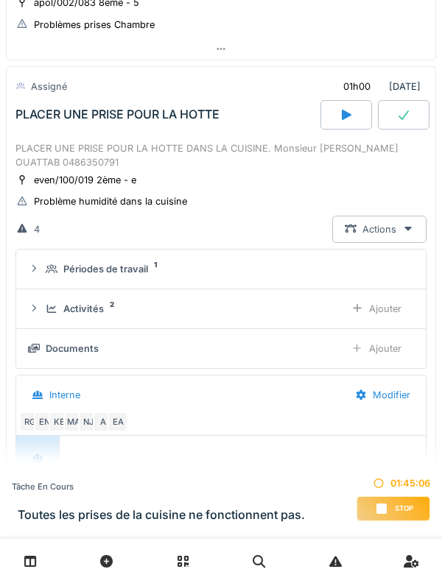
scroll to position [396, 0]
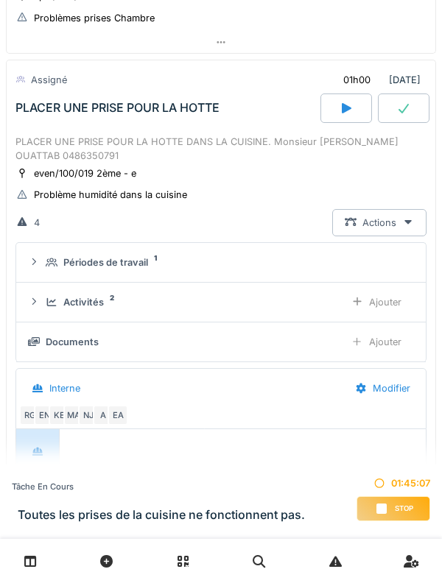
click at [44, 261] on div "Périodes de travail 1" at bounding box center [221, 262] width 386 height 14
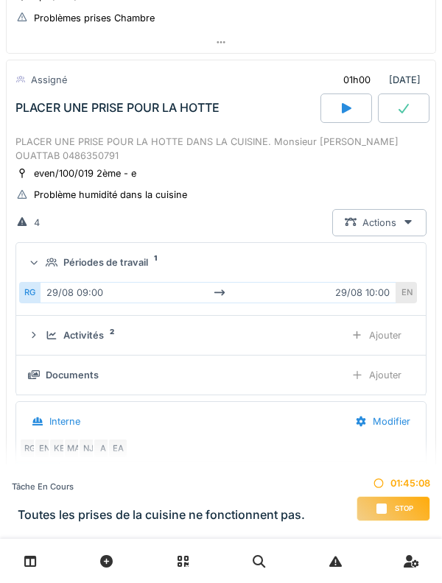
click at [45, 255] on div "Périodes de travail 1" at bounding box center [221, 262] width 386 height 14
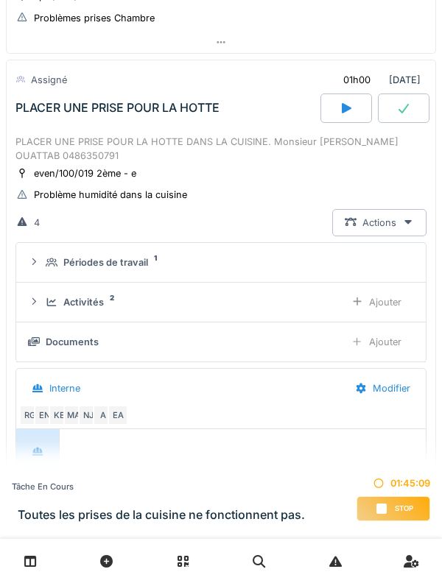
click at [37, 306] on div at bounding box center [34, 302] width 12 height 14
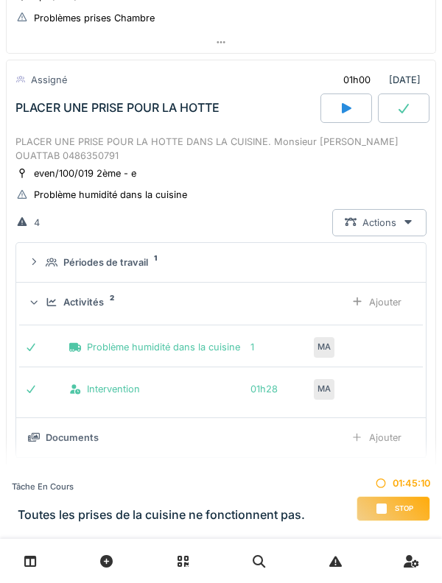
click at [41, 303] on div "Activités 2 Ajouter" at bounding box center [221, 302] width 386 height 27
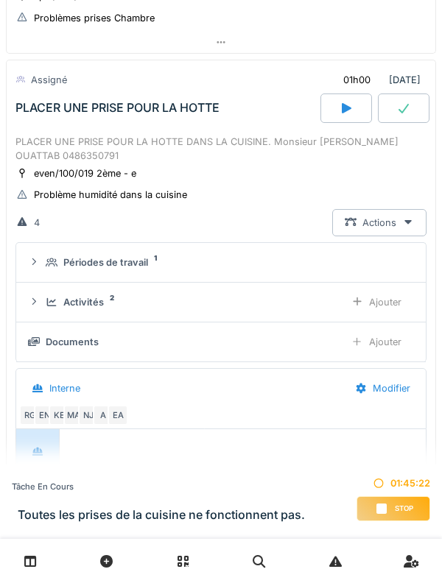
click at [52, 119] on div "PLACER UNE PRISE POUR LA HOTTE" at bounding box center [167, 108] width 308 height 29
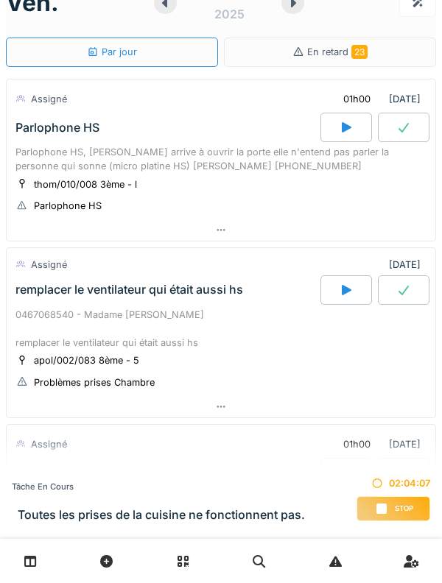
scroll to position [0, 0]
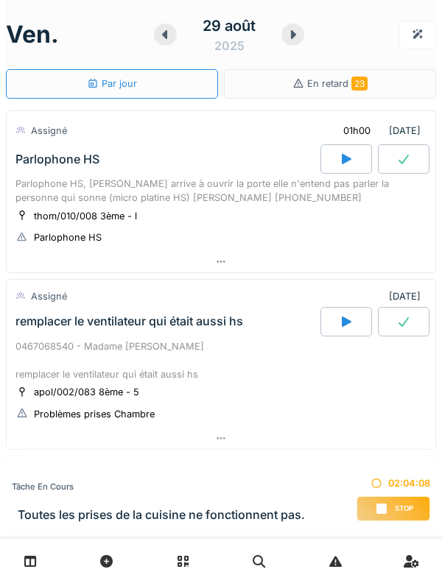
click at [297, 43] on div at bounding box center [292, 35] width 23 height 22
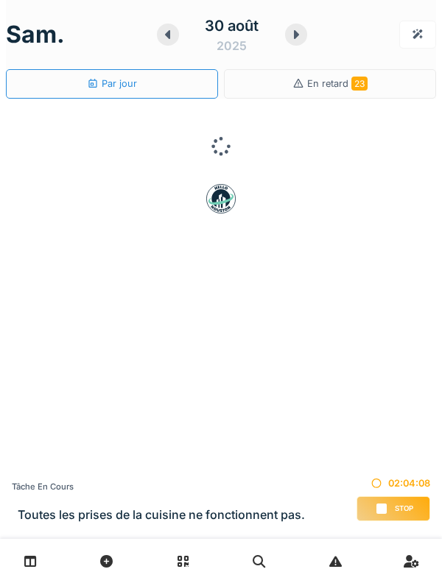
click at [294, 42] on div at bounding box center [296, 35] width 23 height 22
click at [292, 44] on div at bounding box center [292, 35] width 22 height 22
click at [391, 518] on div "Stop" at bounding box center [393, 508] width 74 height 25
click at [387, 516] on div "Stop" at bounding box center [393, 508] width 74 height 25
click at [390, 499] on div "Stop" at bounding box center [393, 508] width 74 height 25
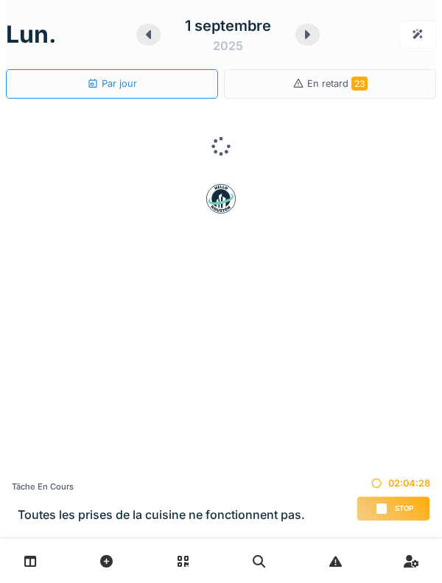
click at [379, 506] on icon at bounding box center [381, 509] width 10 height 10
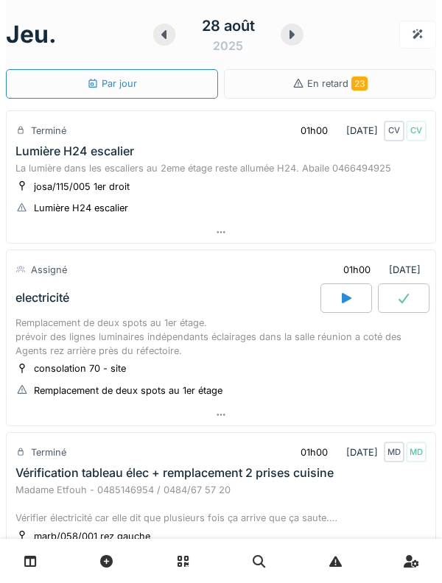
click at [296, 41] on div at bounding box center [292, 35] width 23 height 22
click at [295, 42] on div at bounding box center [292, 35] width 23 height 22
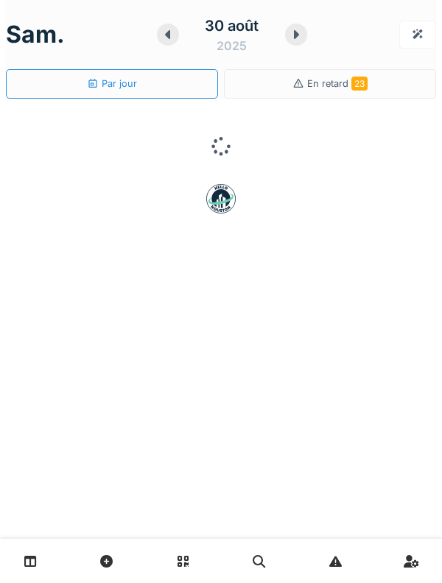
click at [294, 54] on div "30 août 2025" at bounding box center [232, 35] width 151 height 46
click at [297, 44] on div at bounding box center [296, 35] width 23 height 22
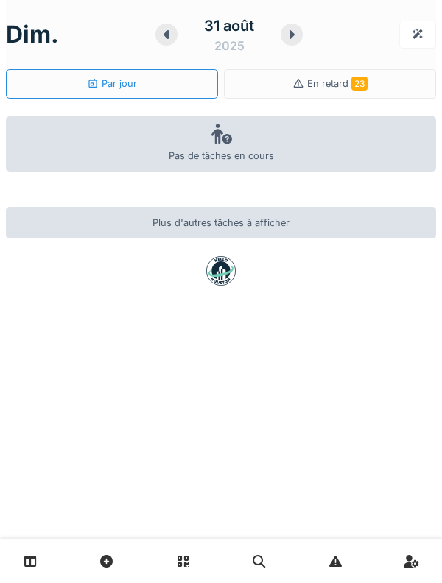
click at [295, 40] on icon at bounding box center [291, 35] width 15 height 12
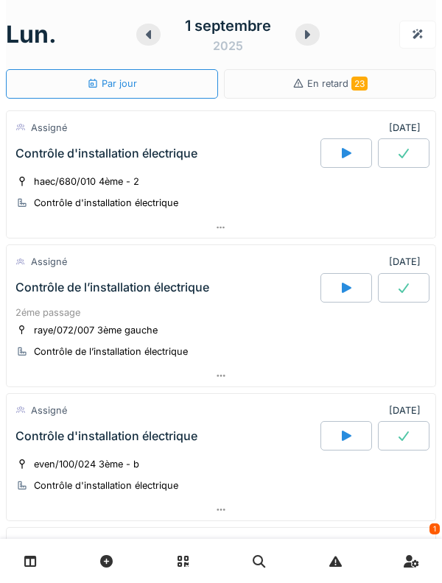
click at [149, 43] on div at bounding box center [148, 35] width 24 height 22
click at [143, 36] on div "lun. 1 septembre 2025" at bounding box center [221, 35] width 430 height 46
click at [155, 40] on div "1 septembre 2025" at bounding box center [227, 35] width 183 height 46
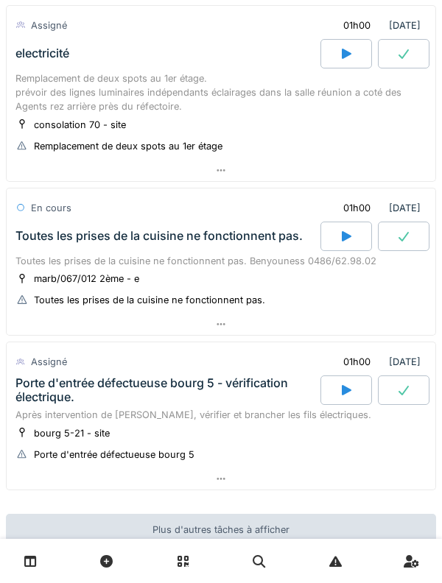
scroll to position [1033, 0]
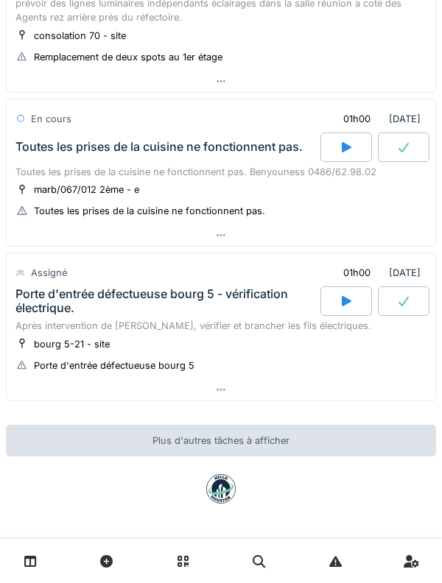
click at [46, 299] on div "Porte d'entrée défectueuse bourg 5 - vérification électrique." at bounding box center [166, 301] width 302 height 28
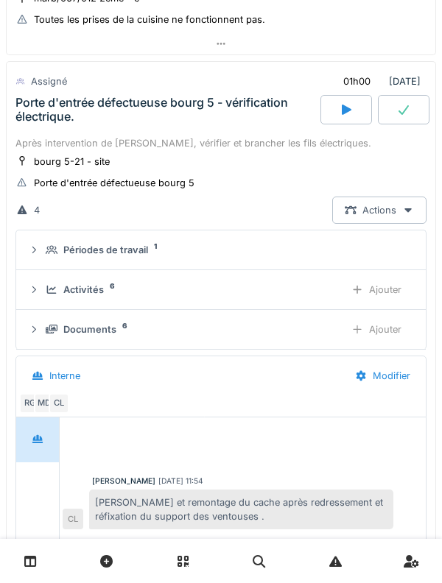
scroll to position [1227, 0]
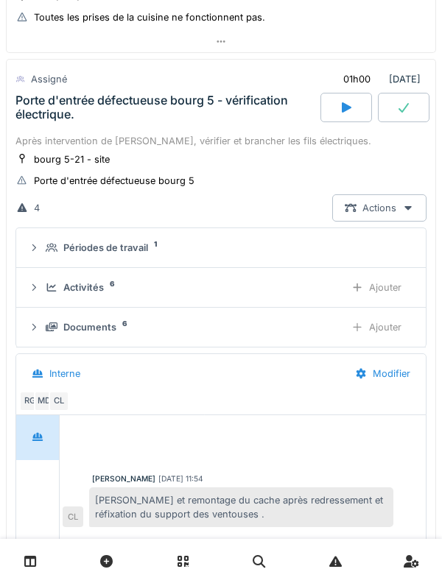
click at [43, 247] on div "Périodes de travail 1" at bounding box center [221, 248] width 386 height 14
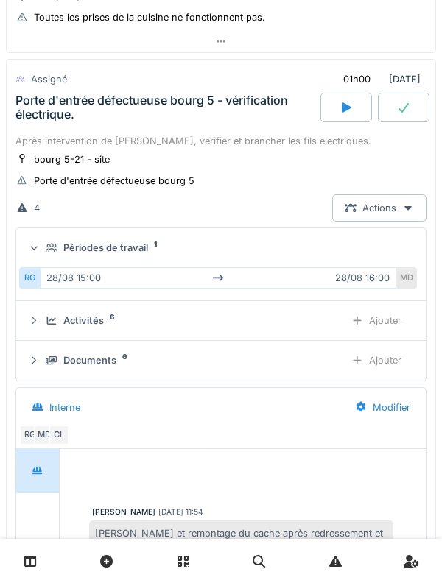
click at [44, 250] on div "Périodes de travail 1" at bounding box center [221, 248] width 386 height 14
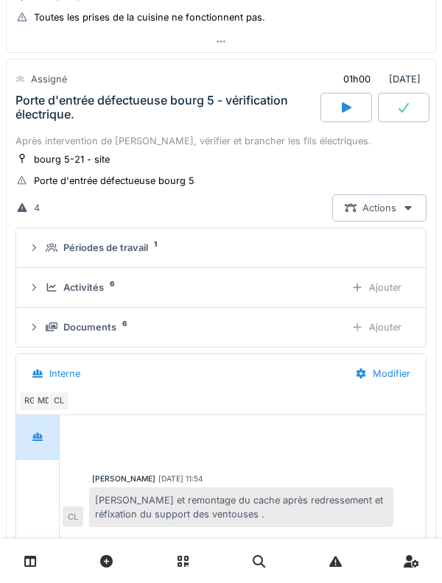
click at [40, 287] on div "Activités 6 Ajouter" at bounding box center [221, 287] width 386 height 27
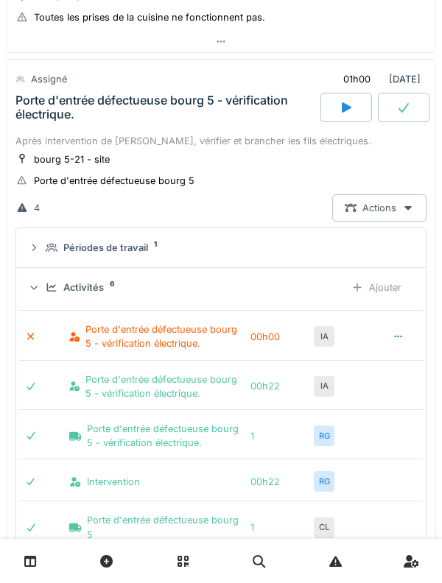
click at [39, 332] on div at bounding box center [44, 337] width 39 height 14
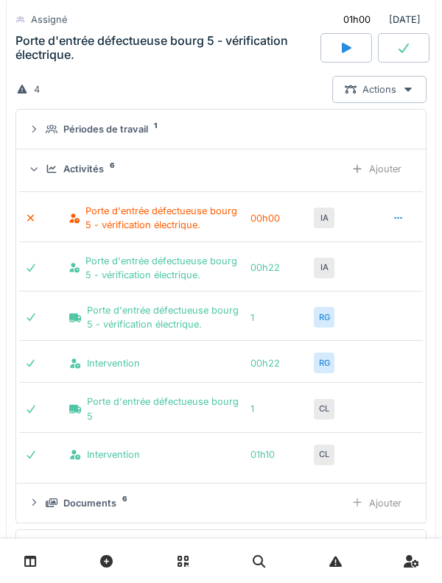
scroll to position [1338, 0]
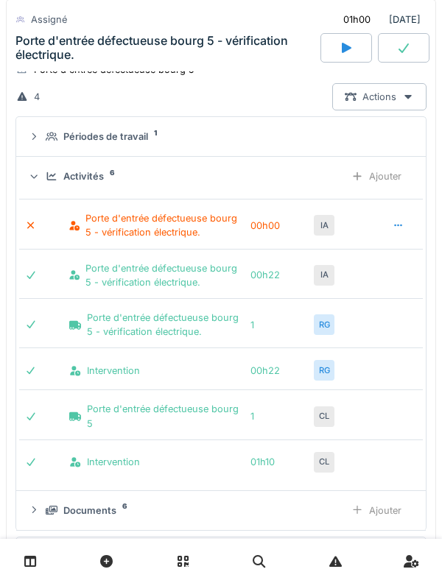
click at [398, 234] on div at bounding box center [398, 225] width 37 height 27
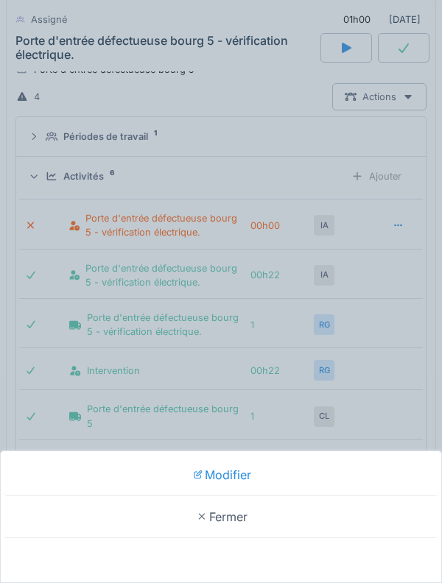
click at [46, 236] on div "Modifier Fermer" at bounding box center [221, 291] width 442 height 583
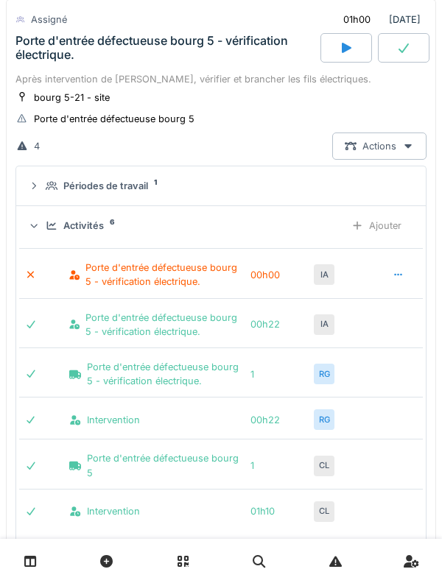
scroll to position [1287, 0]
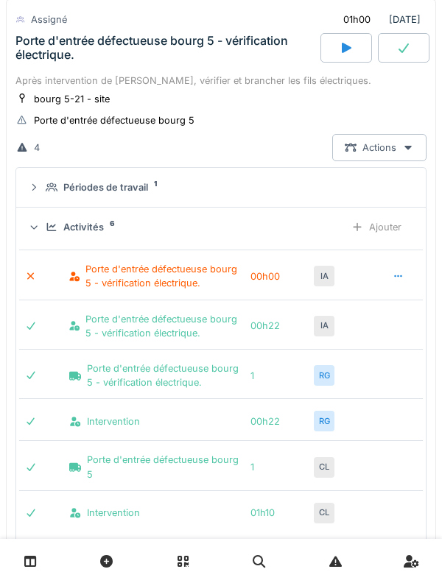
click at [44, 240] on div "Activités 6 Ajouter" at bounding box center [221, 227] width 386 height 27
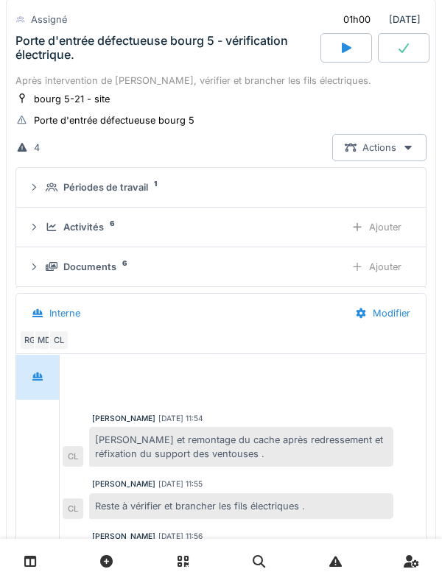
click at [48, 194] on div "Périodes de travail 1" at bounding box center [227, 187] width 362 height 14
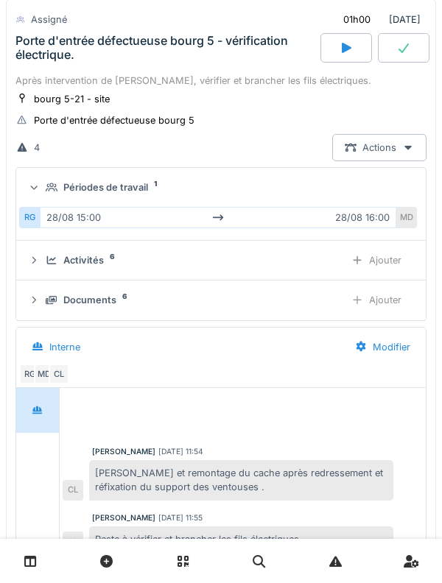
click at [46, 178] on summary "Périodes de travail 1" at bounding box center [221, 187] width 398 height 27
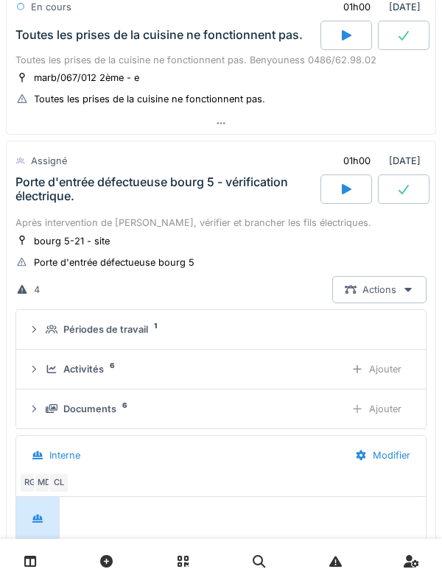
click at [27, 198] on div "Porte d'entrée défectueuse bourg 5 - vérification électrique." at bounding box center [166, 189] width 302 height 28
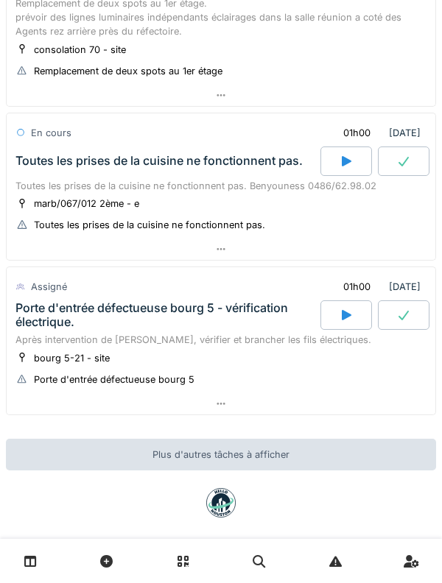
scroll to position [1033, 0]
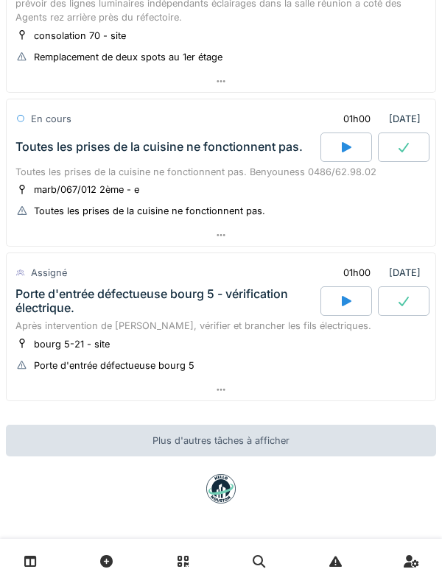
click at [43, 289] on div "Porte d'entrée défectueuse bourg 5 - vérification électrique." at bounding box center [166, 301] width 302 height 28
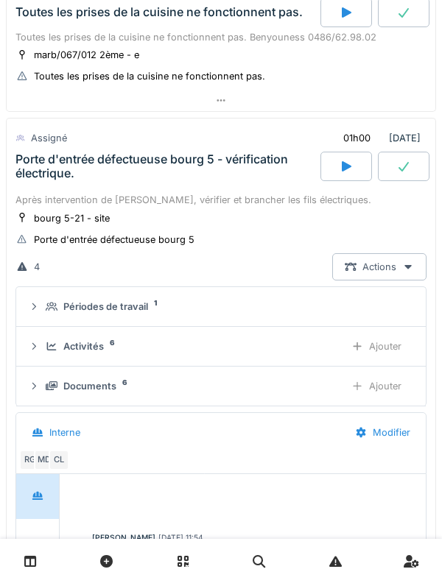
scroll to position [1227, 0]
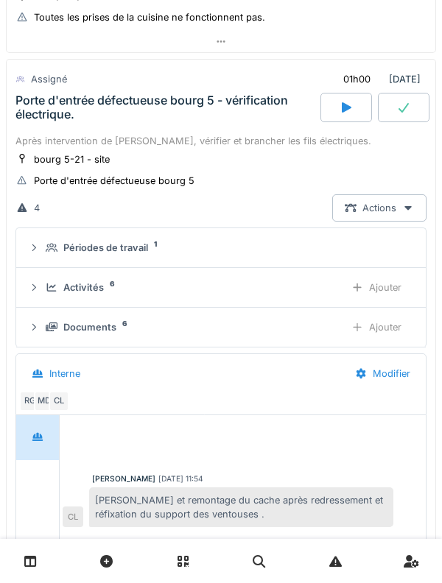
click at [48, 255] on div "Périodes de travail 1" at bounding box center [227, 248] width 362 height 14
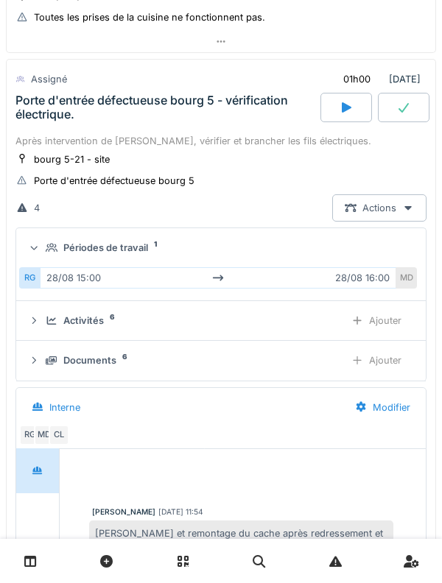
click at [50, 236] on summary "Périodes de travail 1" at bounding box center [221, 247] width 398 height 27
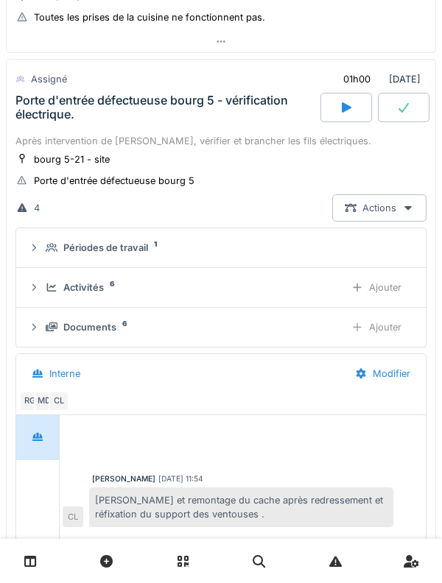
click at [49, 277] on div "Activités 6 Ajouter" at bounding box center [221, 287] width 386 height 27
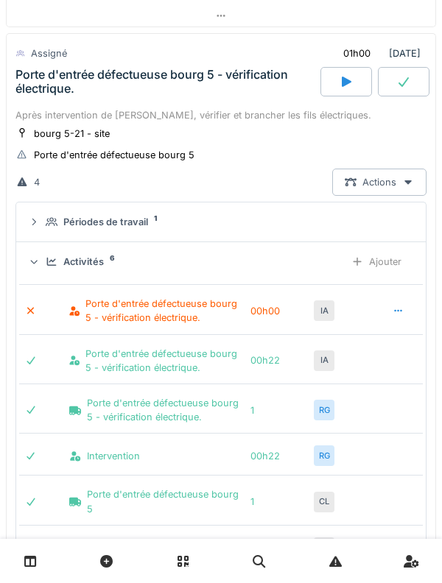
scroll to position [1268, 0]
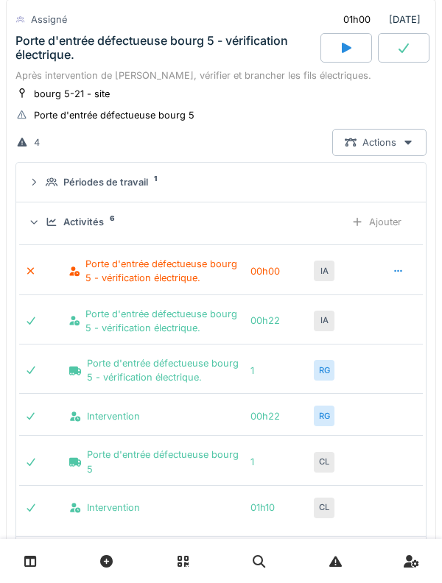
click at [44, 217] on div "Activités 6 Ajouter" at bounding box center [221, 221] width 386 height 27
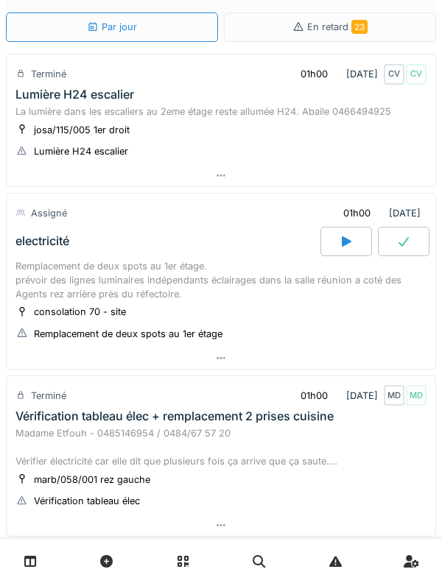
scroll to position [58, 0]
